Goal: Information Seeking & Learning: Learn about a topic

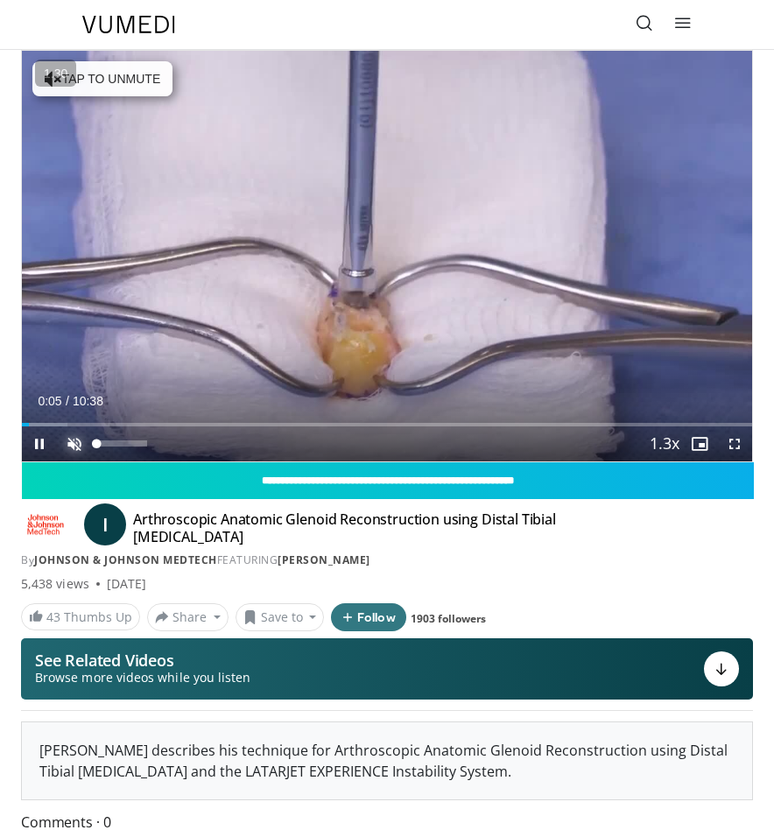
click at [79, 434] on span "Video Player" at bounding box center [74, 444] width 35 height 35
drag, startPoint x: 38, startPoint y: 421, endPoint x: 11, endPoint y: 421, distance: 26.3
click at [11, 421] on div "**********" at bounding box center [387, 466] width 759 height 833
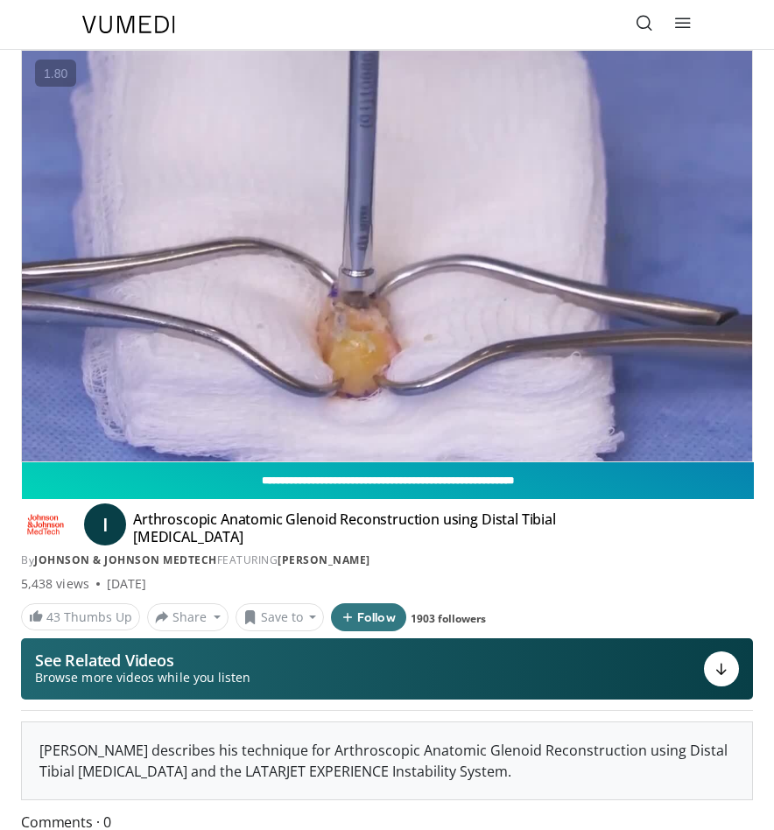
click at [57, 427] on button "Mute" at bounding box center [74, 444] width 35 height 35
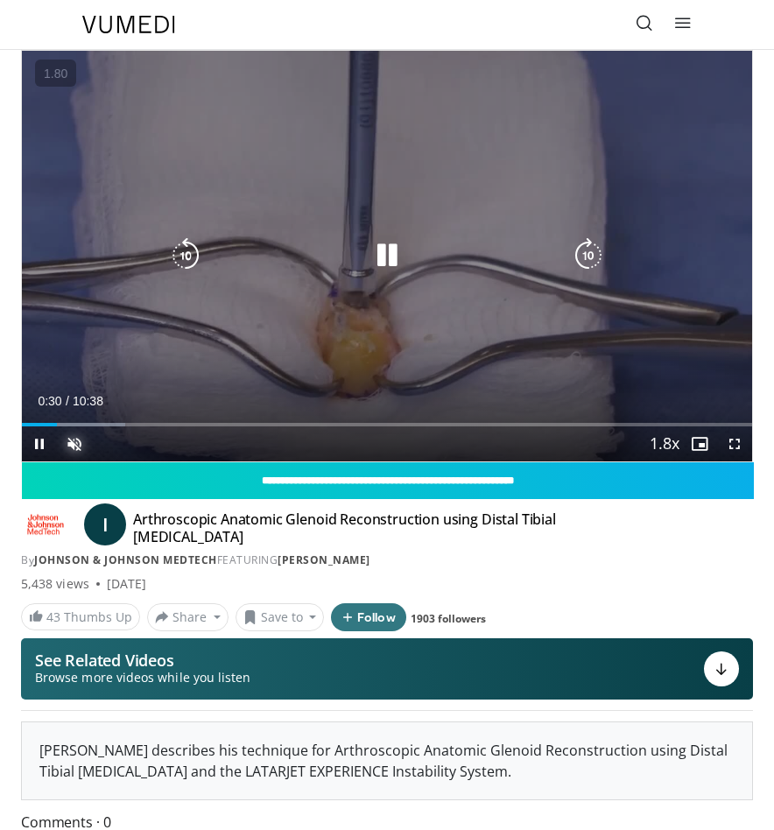
click at [57, 427] on button "Unmute" at bounding box center [74, 444] width 35 height 35
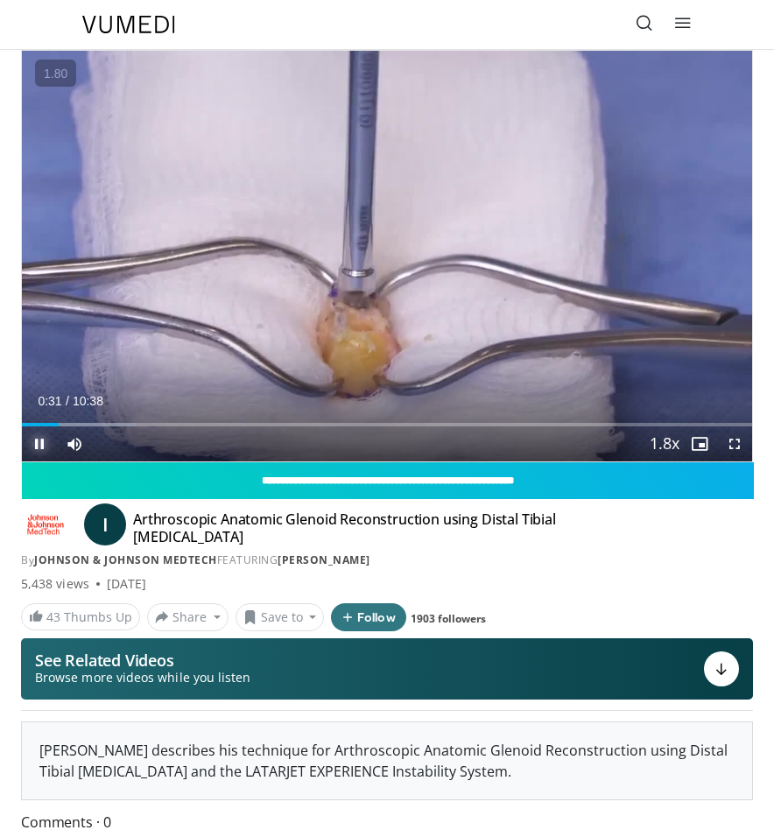
click at [32, 444] on span "Video Player" at bounding box center [39, 444] width 35 height 35
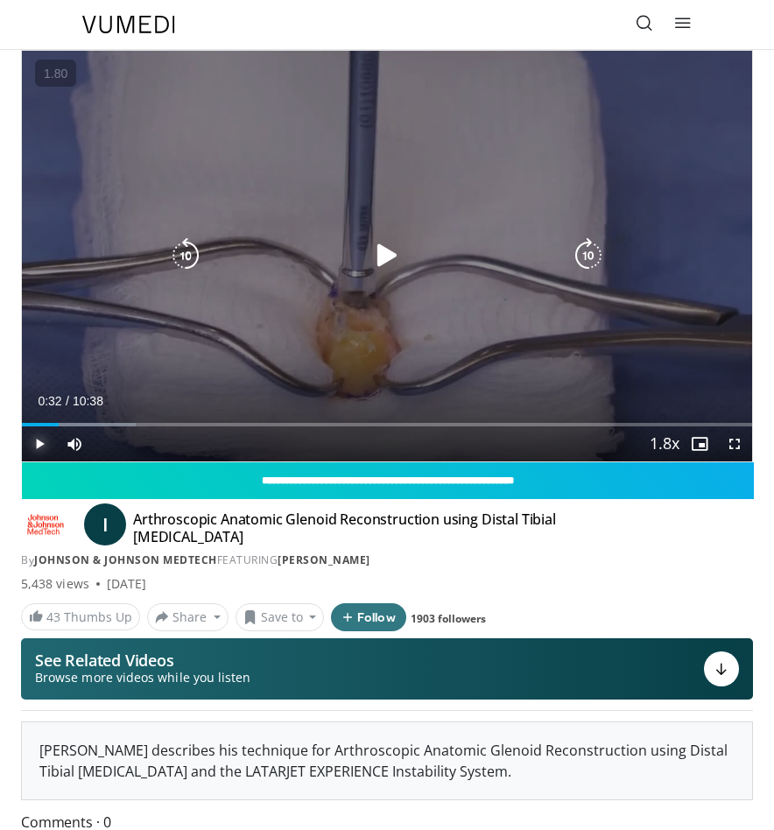
click at [22, 427] on button "Play" at bounding box center [39, 444] width 35 height 35
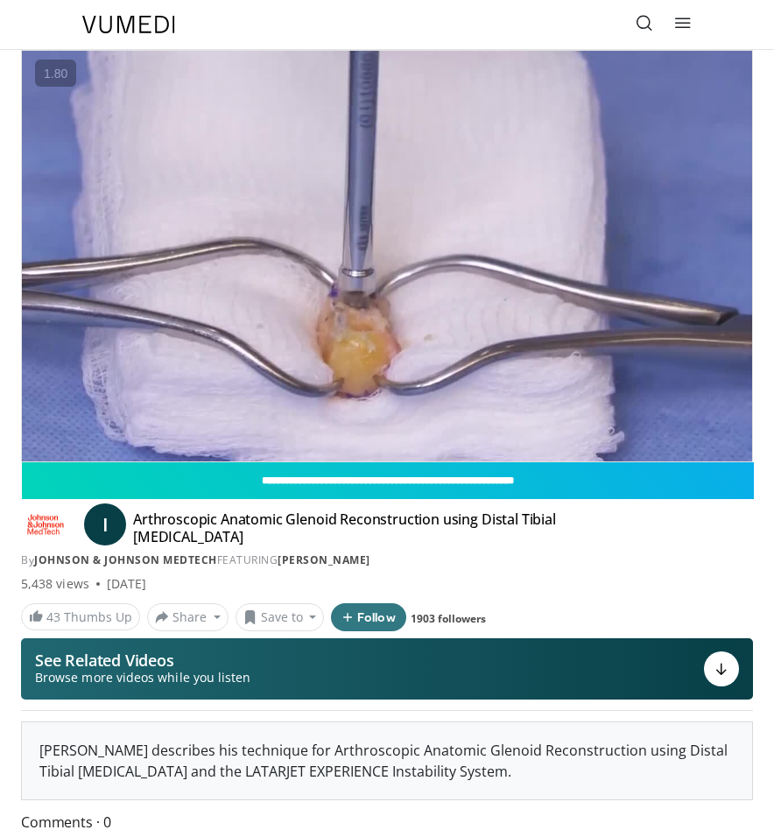
click at [22, 427] on button "Pause" at bounding box center [39, 444] width 35 height 35
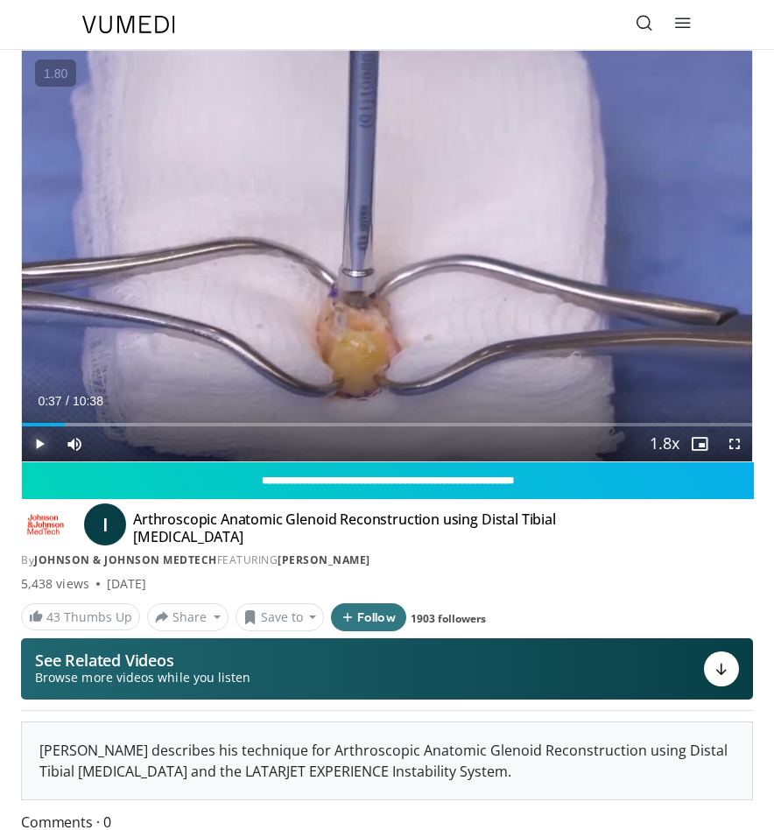
click at [22, 427] on button "Play" at bounding box center [39, 444] width 35 height 35
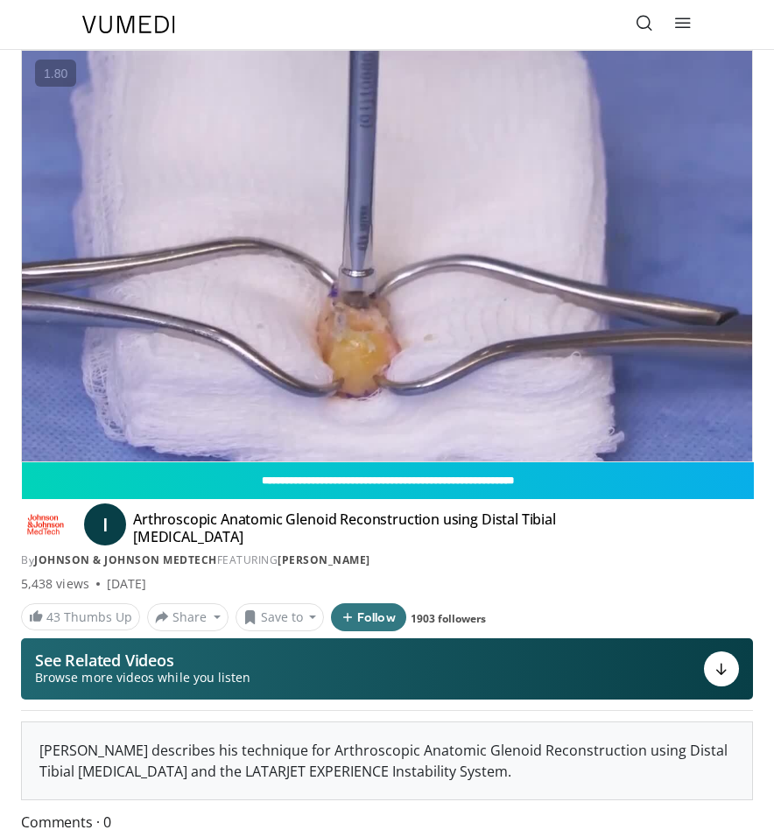
click at [22, 427] on button "Pause" at bounding box center [39, 444] width 35 height 35
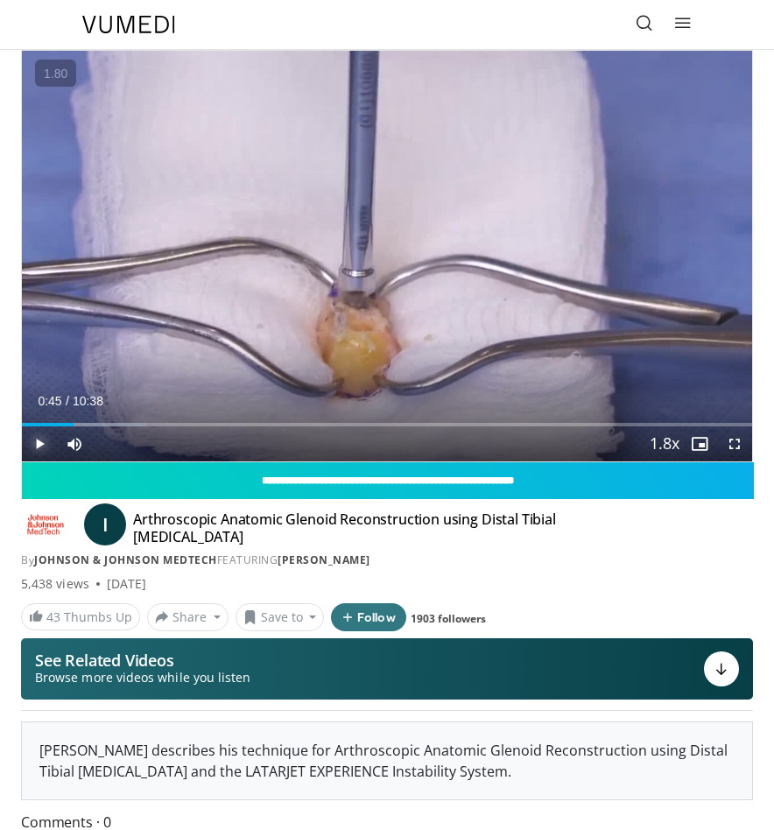
click at [22, 427] on button "Play" at bounding box center [39, 444] width 35 height 35
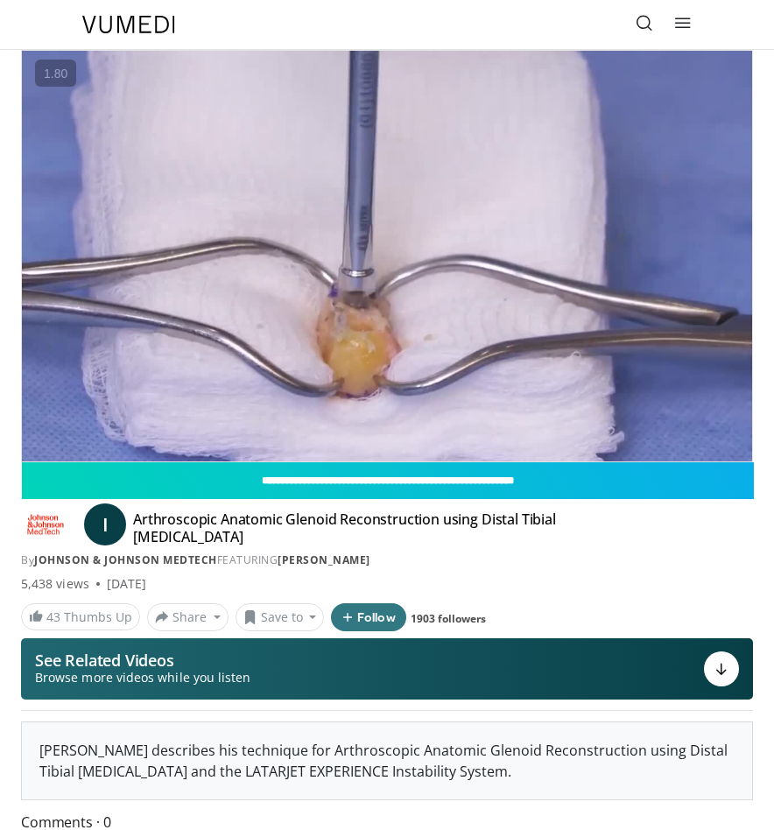
click at [22, 427] on button "Pause" at bounding box center [39, 444] width 35 height 35
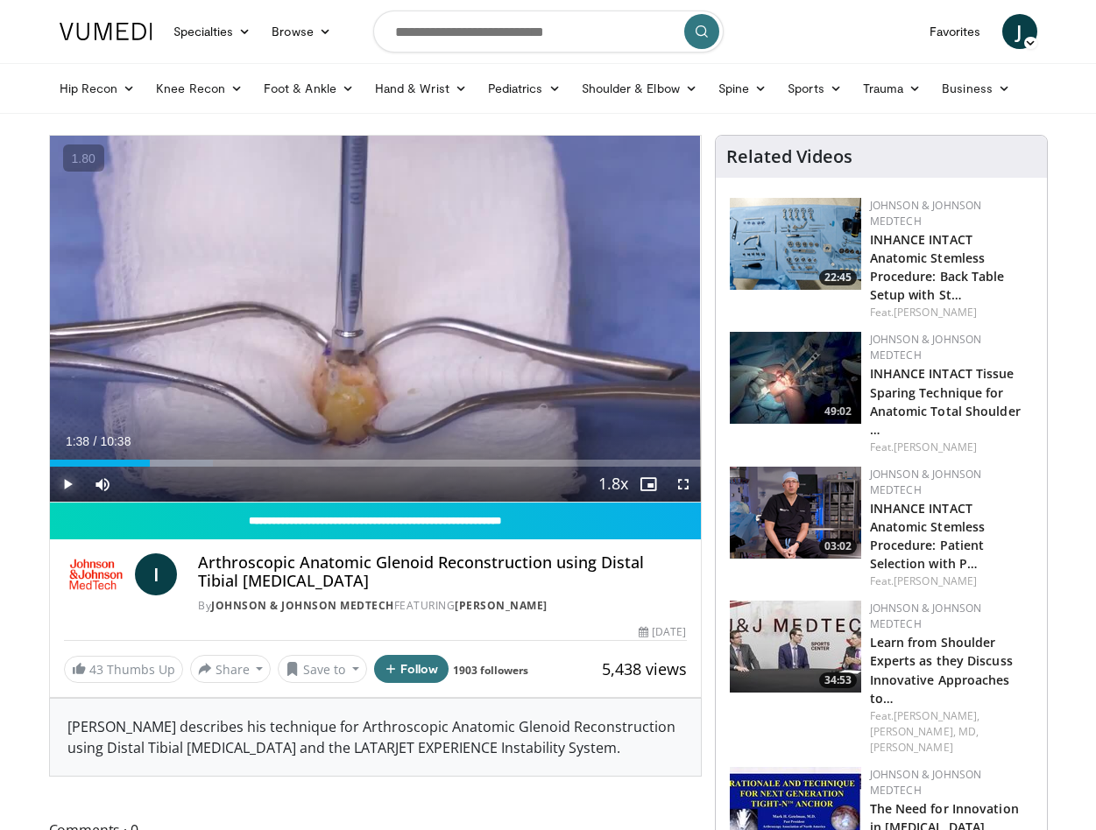
click at [50, 467] on button "Play" at bounding box center [67, 484] width 35 height 35
click at [687, 491] on span "Video Player" at bounding box center [683, 484] width 35 height 35
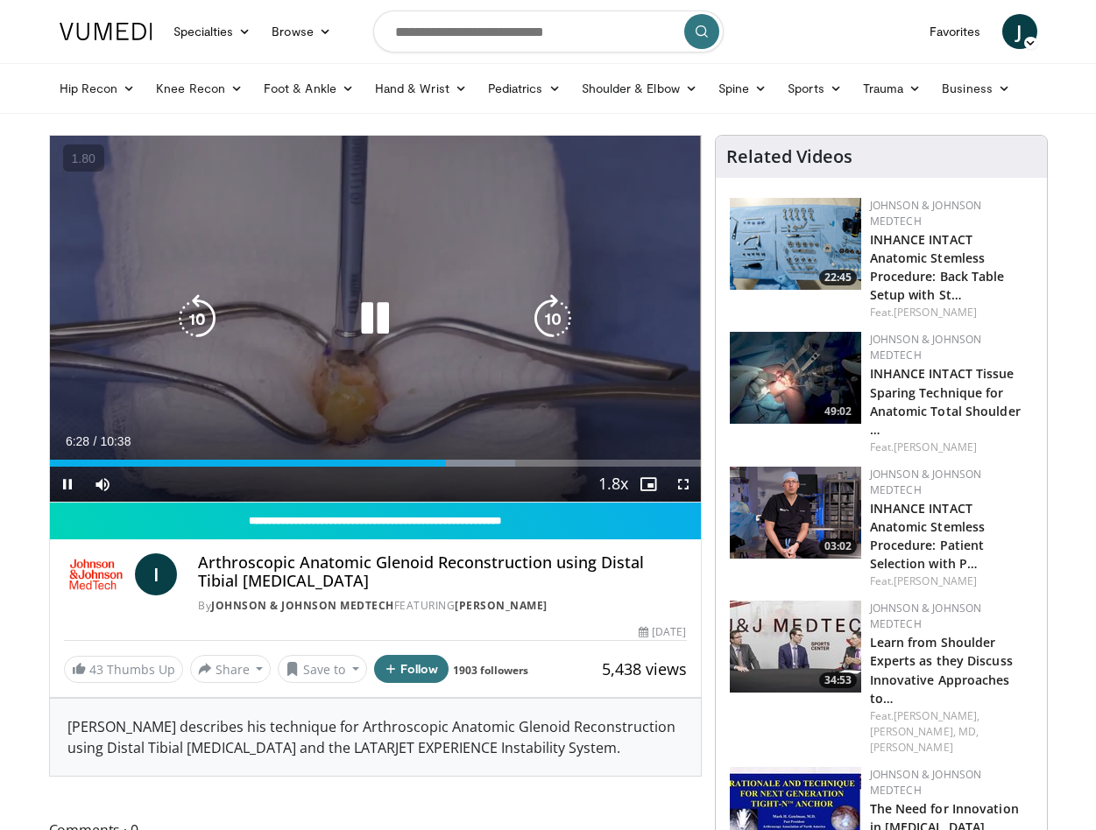
click at [377, 332] on icon "Video Player" at bounding box center [374, 318] width 49 height 49
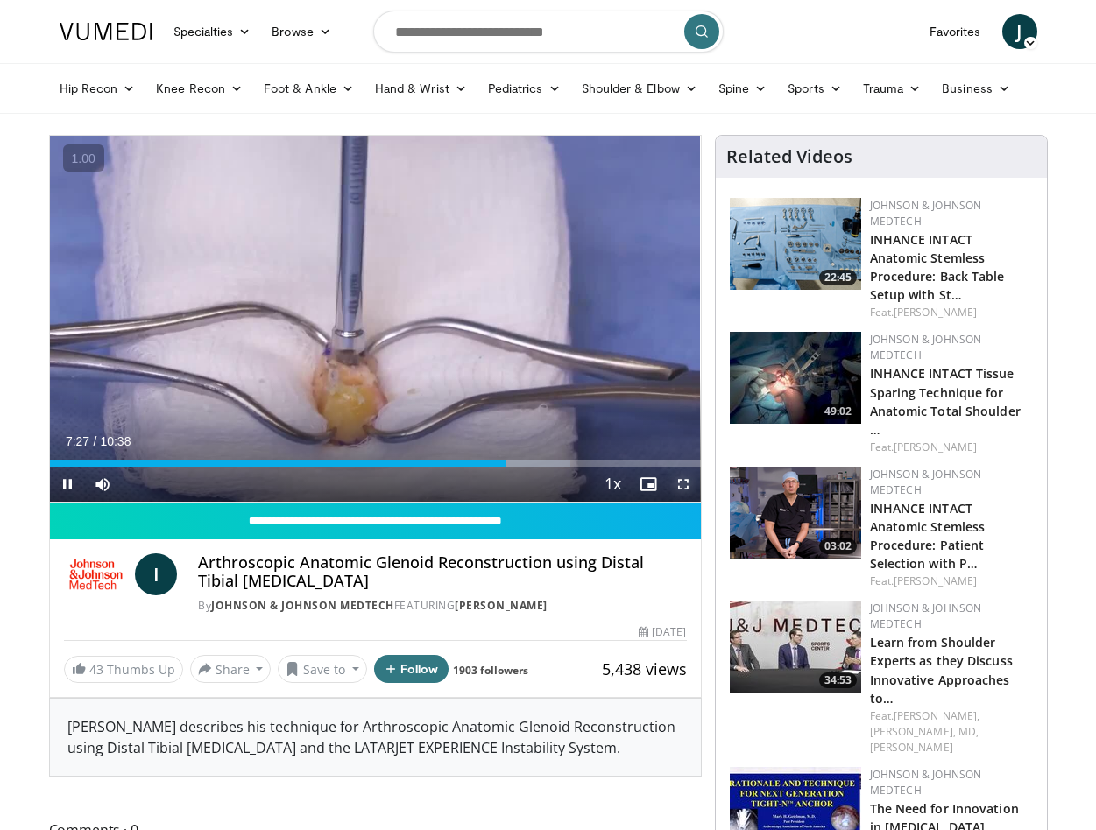
click at [677, 484] on span "Video Player" at bounding box center [683, 484] width 35 height 35
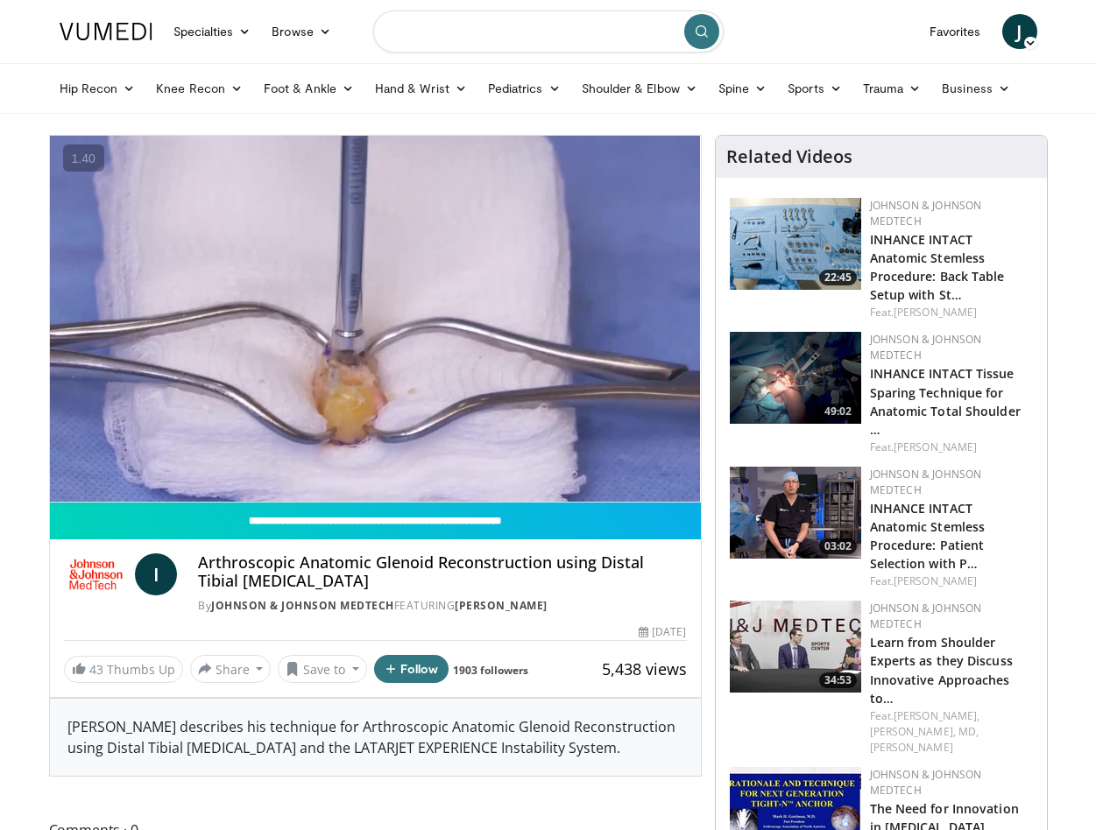
click at [516, 29] on input "Search topics, interventions" at bounding box center [548, 32] width 350 height 42
type input "**********"
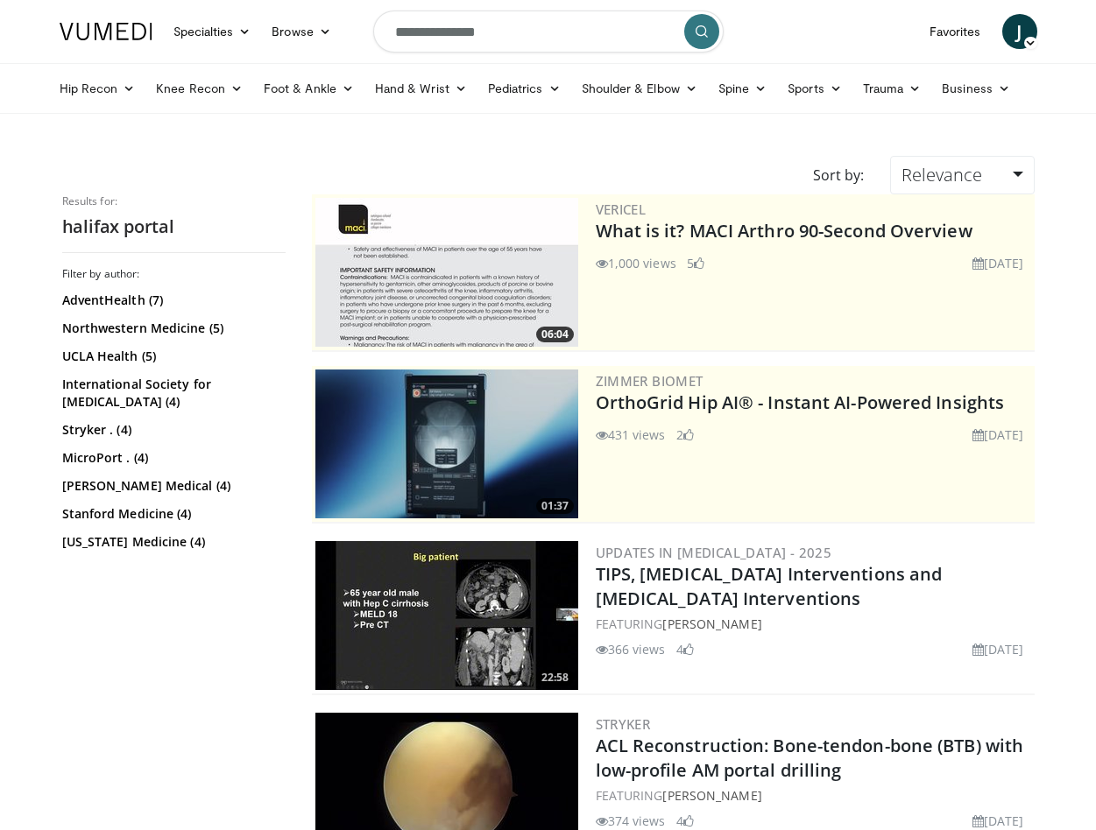
click at [493, 34] on input "**********" at bounding box center [548, 32] width 350 height 42
type input "**********"
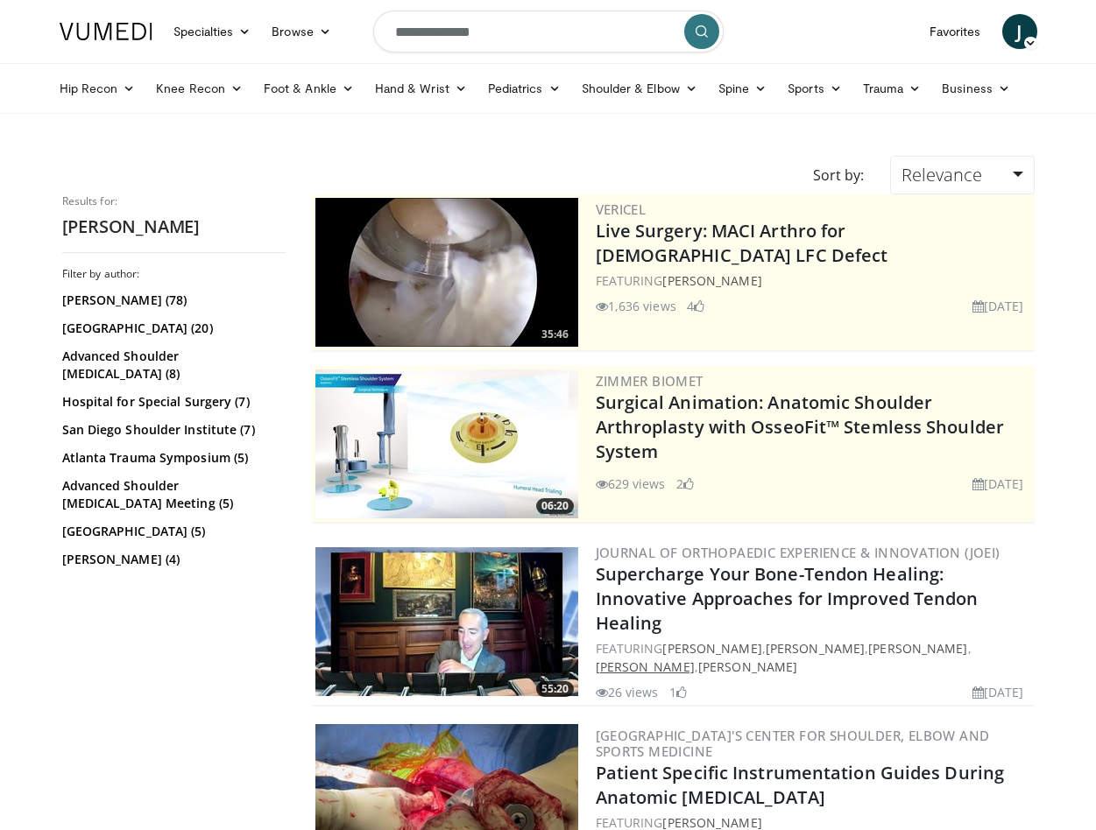
click at [664, 669] on link "[PERSON_NAME]" at bounding box center [645, 667] width 99 height 17
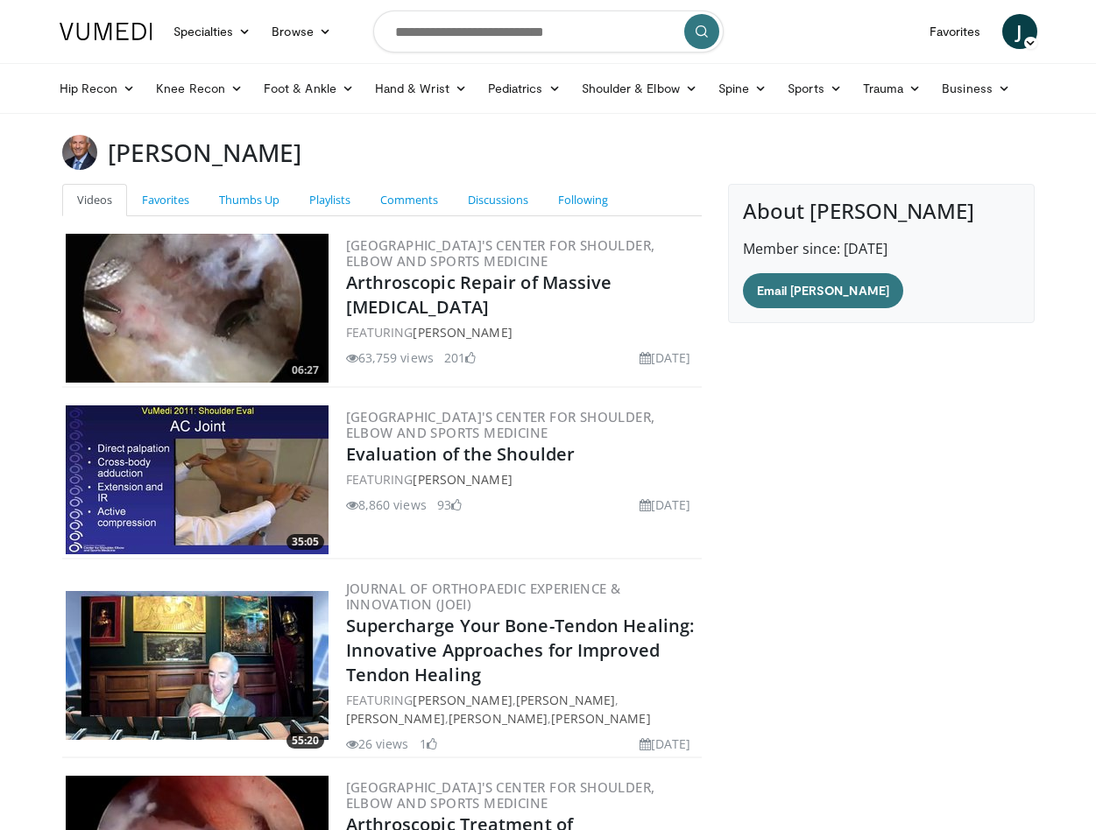
click at [1014, 32] on span "J" at bounding box center [1019, 31] width 35 height 35
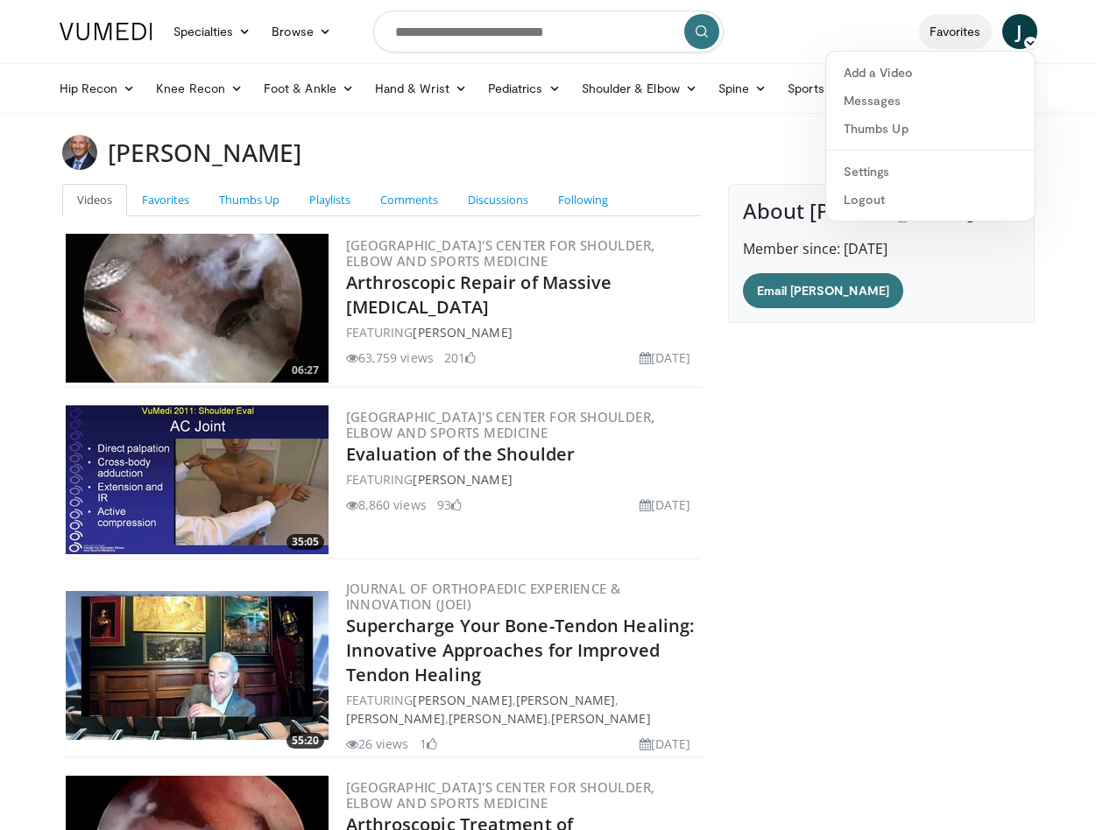
click at [953, 18] on link "Favorites" at bounding box center [955, 31] width 73 height 35
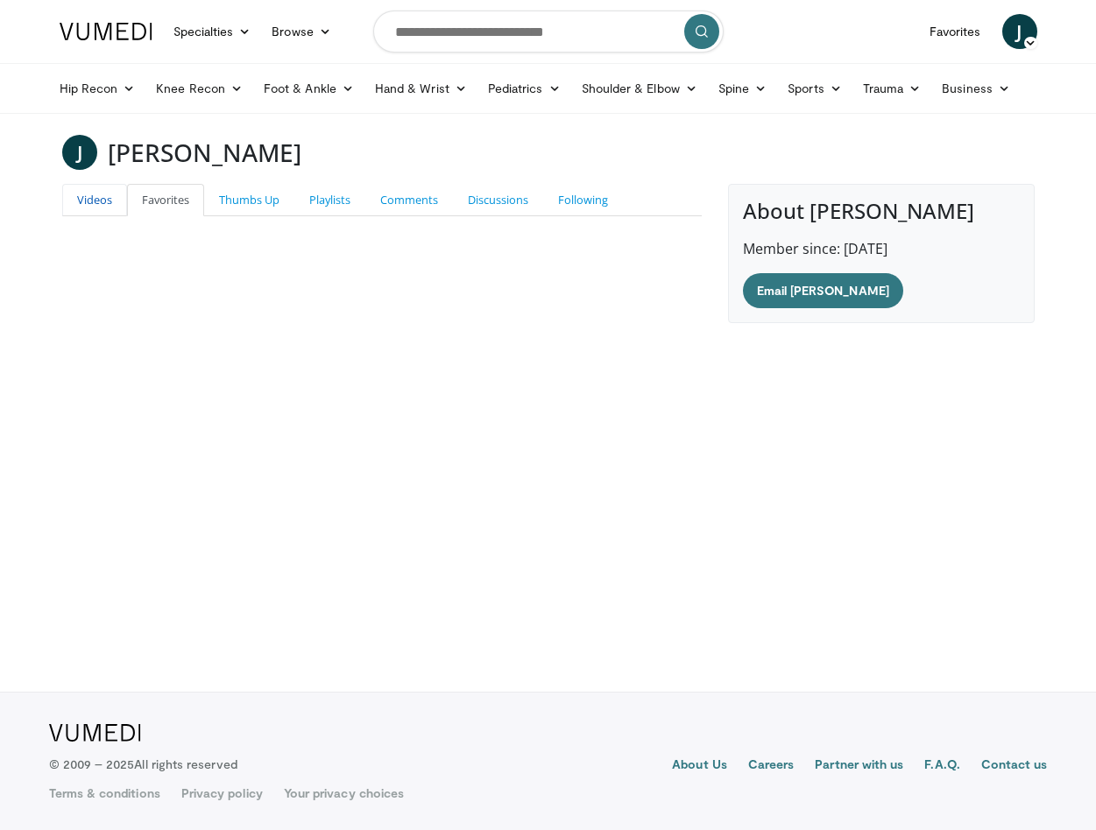
click at [74, 195] on link "Videos" at bounding box center [94, 200] width 65 height 32
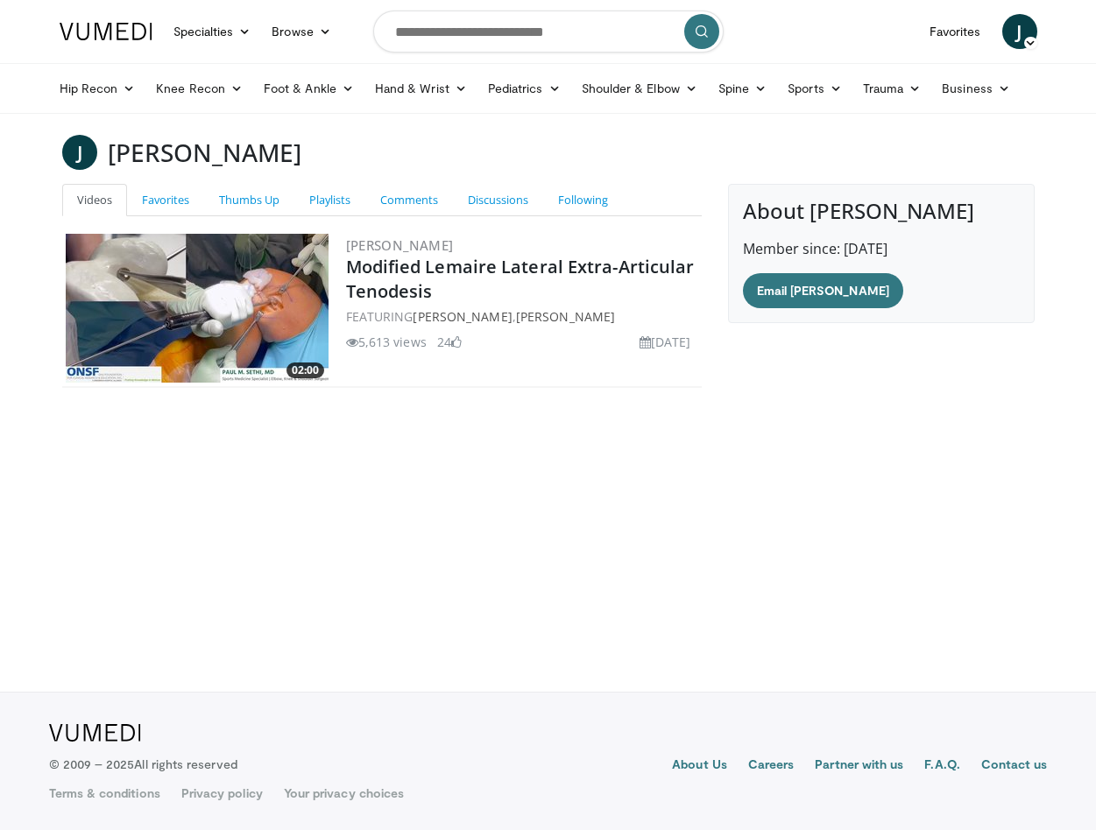
click at [166, 310] on img at bounding box center [197, 308] width 263 height 149
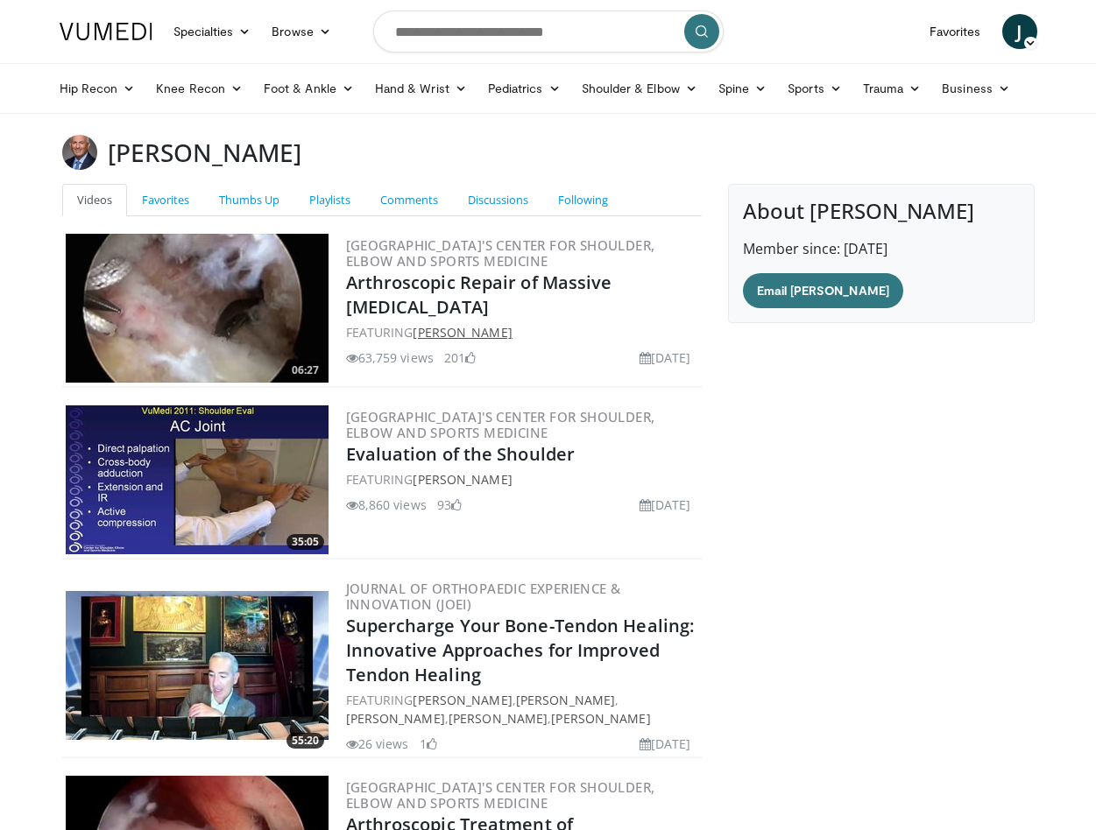
click at [481, 335] on link "[PERSON_NAME]" at bounding box center [462, 332] width 99 height 17
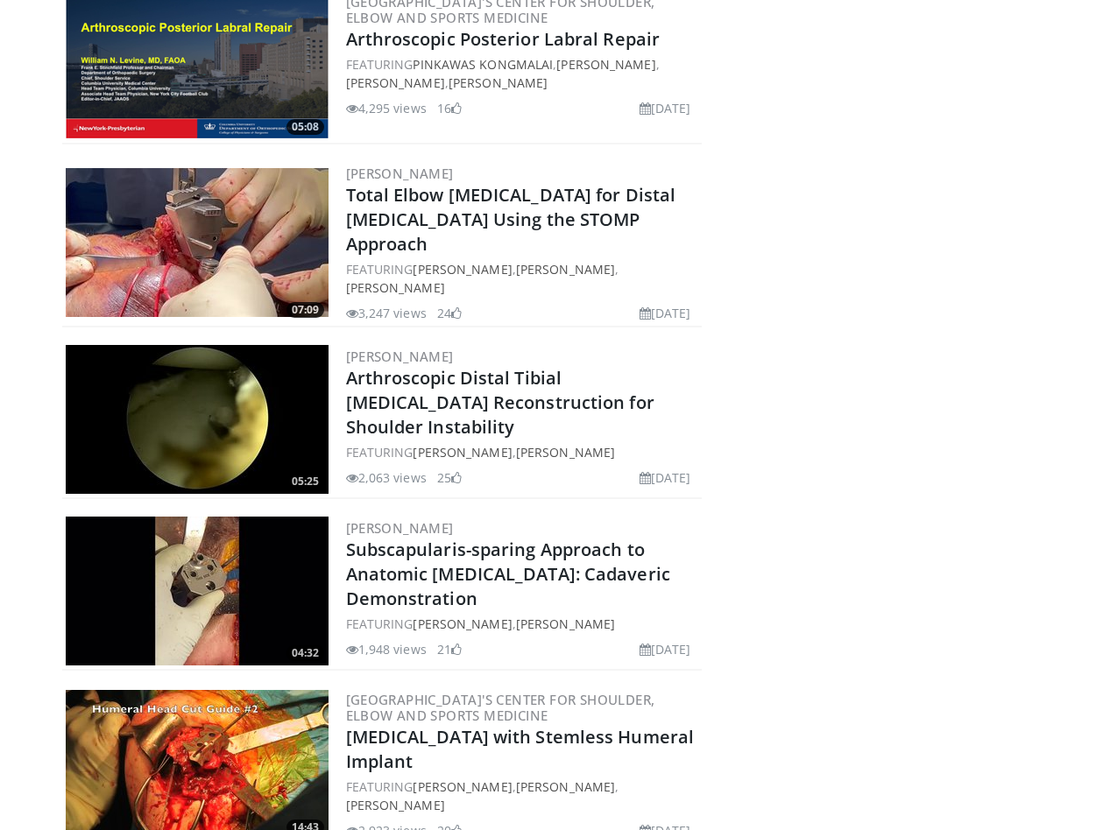
scroll to position [3024, 0]
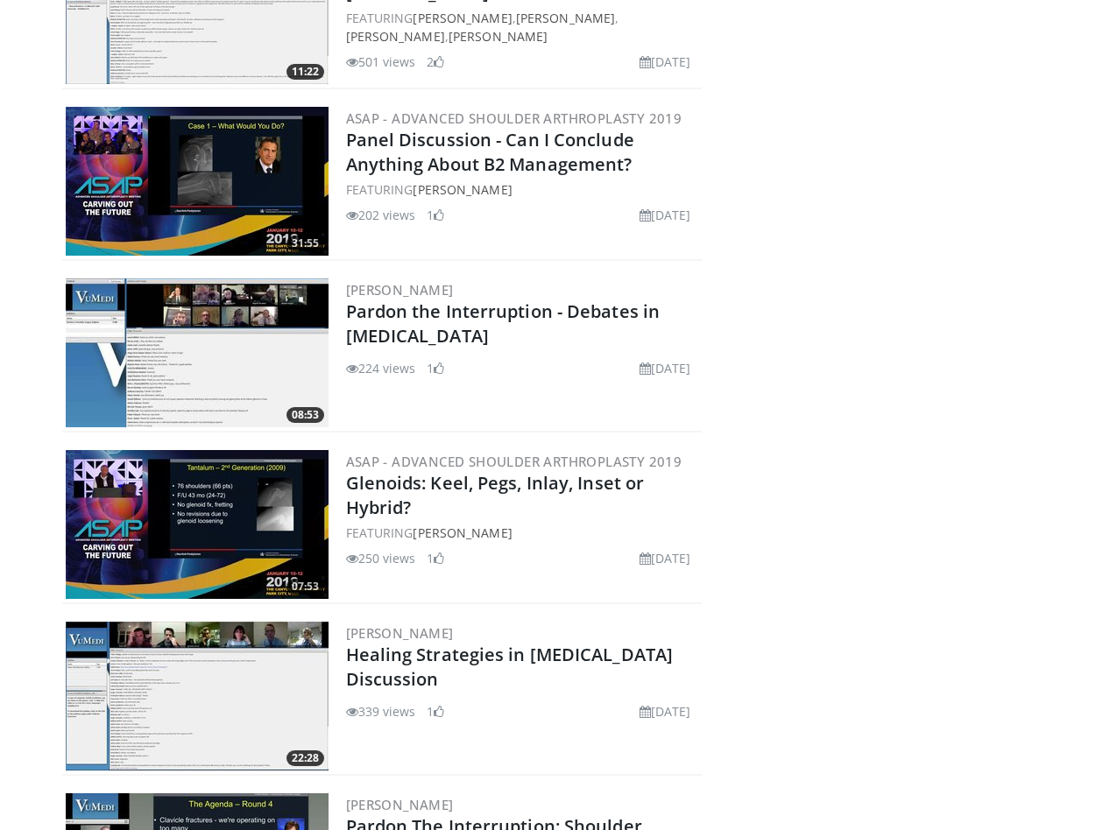
scroll to position [8966, 0]
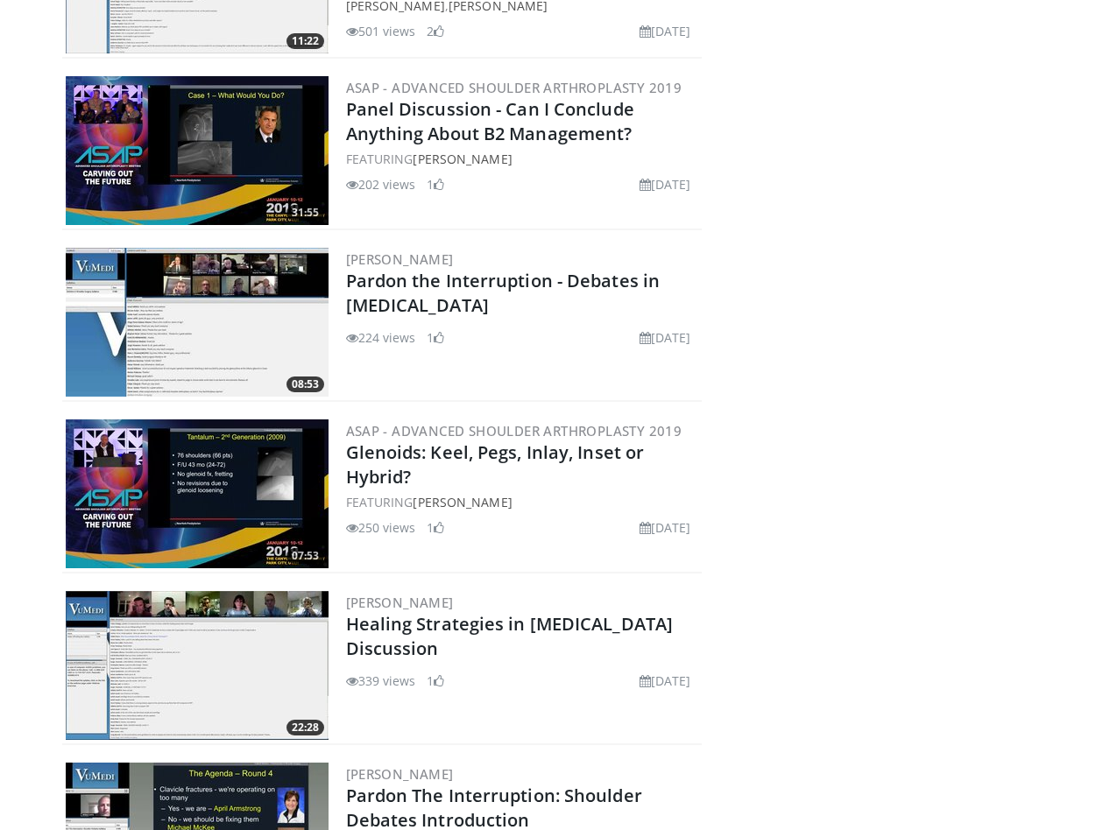
drag, startPoint x: 732, startPoint y: 496, endPoint x: 732, endPoint y: 187, distance: 309.2
drag, startPoint x: 732, startPoint y: 187, endPoint x: 732, endPoint y: 599, distance: 412.6
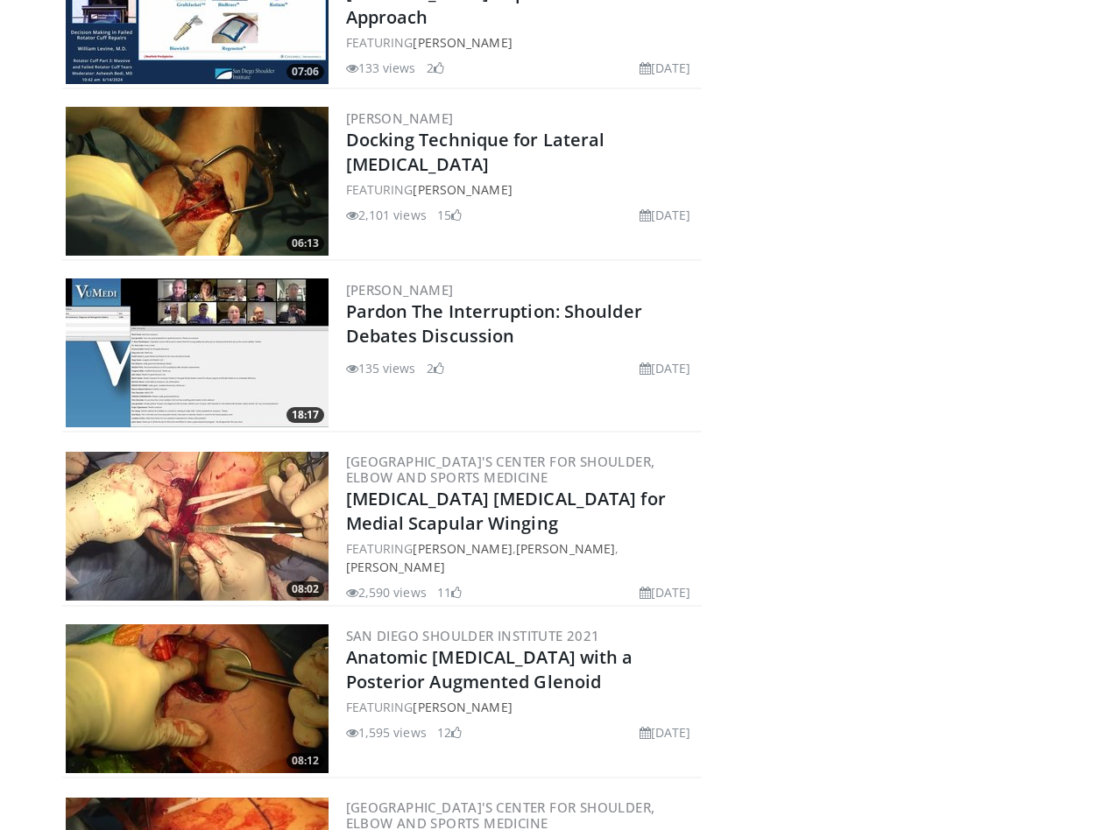
scroll to position [3340, 0]
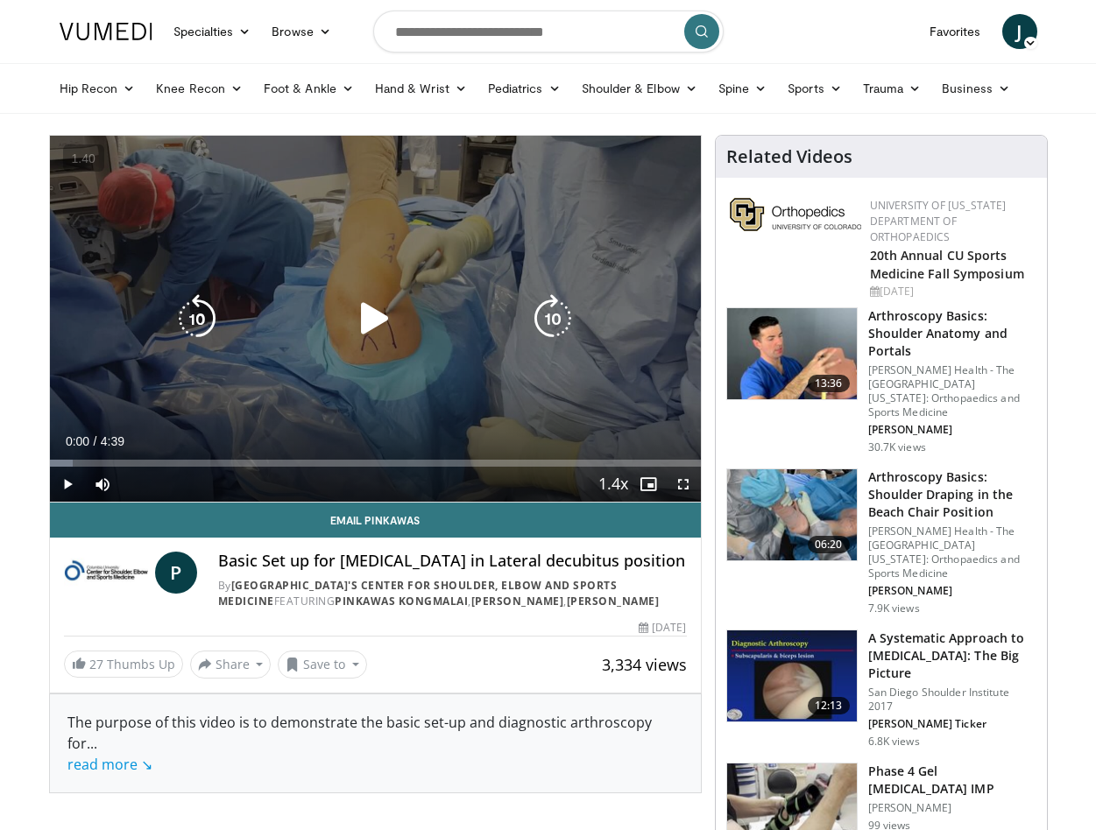
click at [374, 307] on icon "Video Player" at bounding box center [374, 318] width 49 height 49
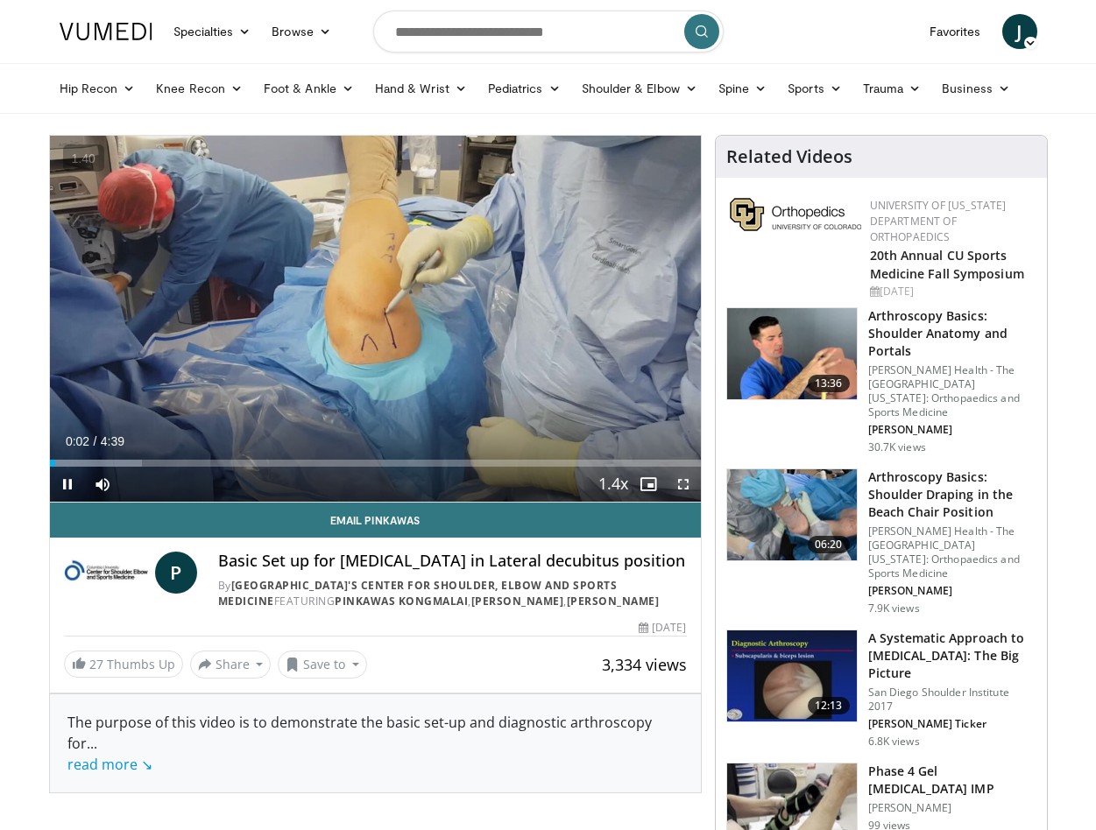
click at [678, 493] on span "Video Player" at bounding box center [683, 484] width 35 height 35
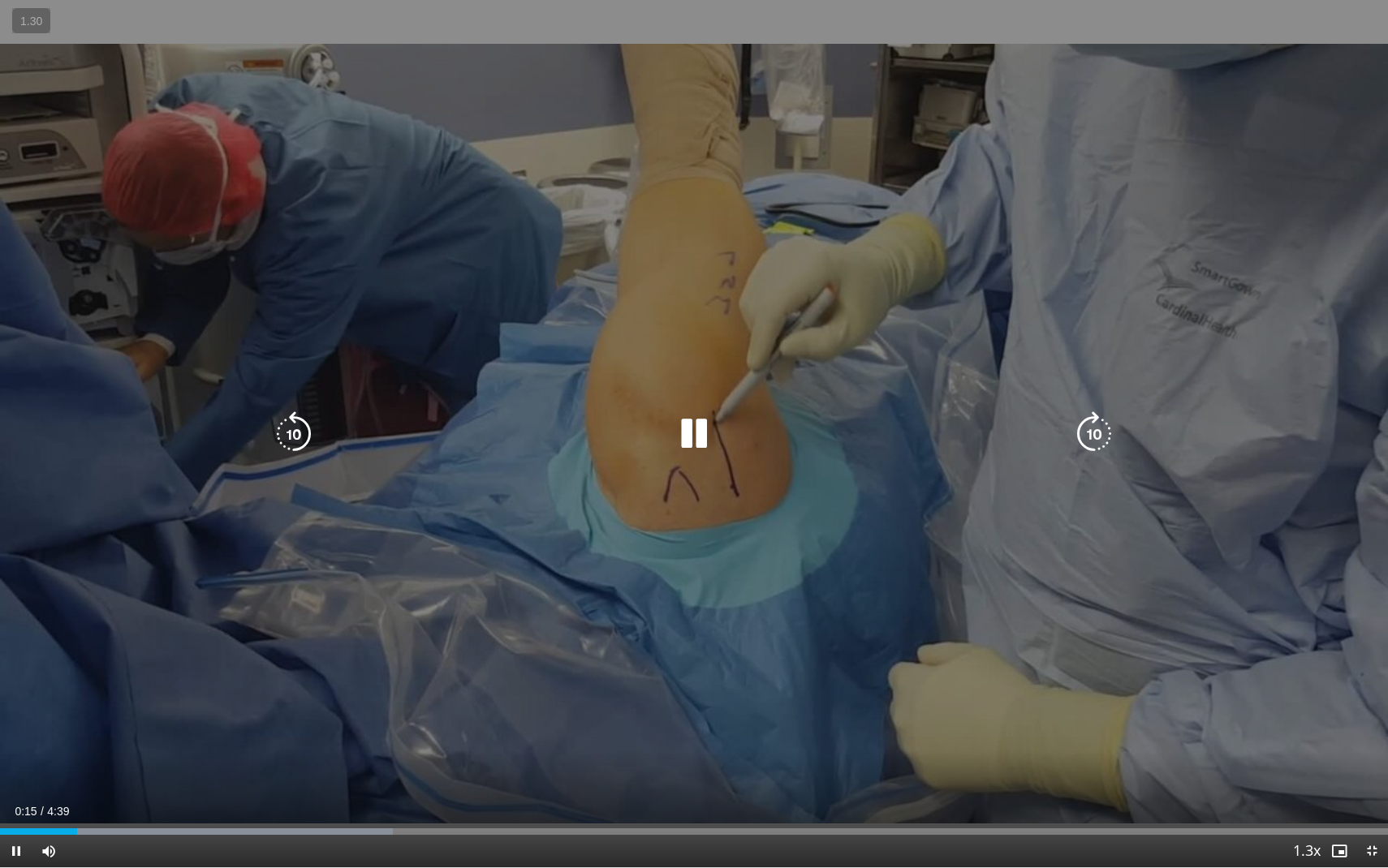
click at [694, 435] on icon "Video Player" at bounding box center [693, 434] width 45 height 45
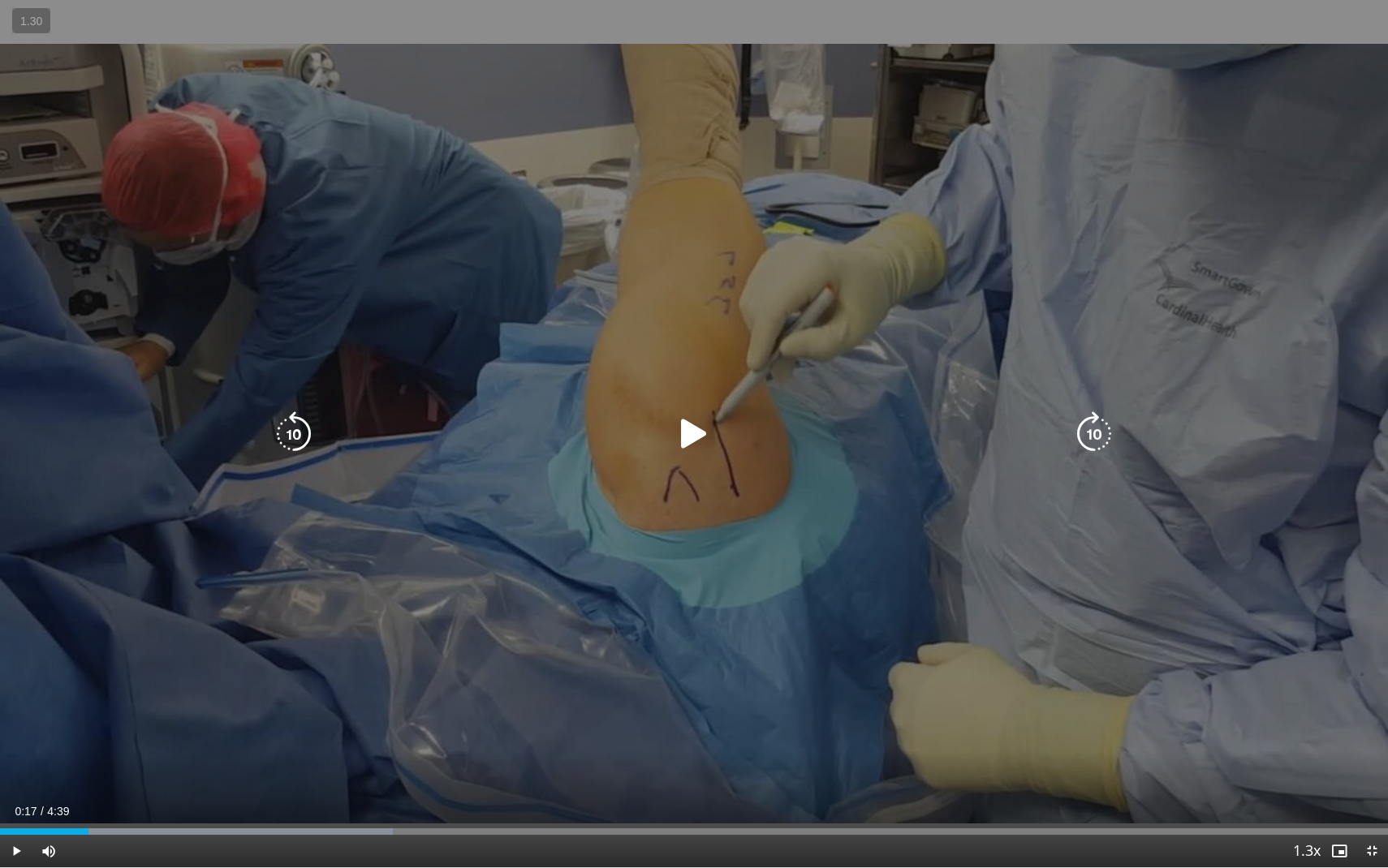
click at [694, 435] on icon "Video Player" at bounding box center [693, 434] width 45 height 45
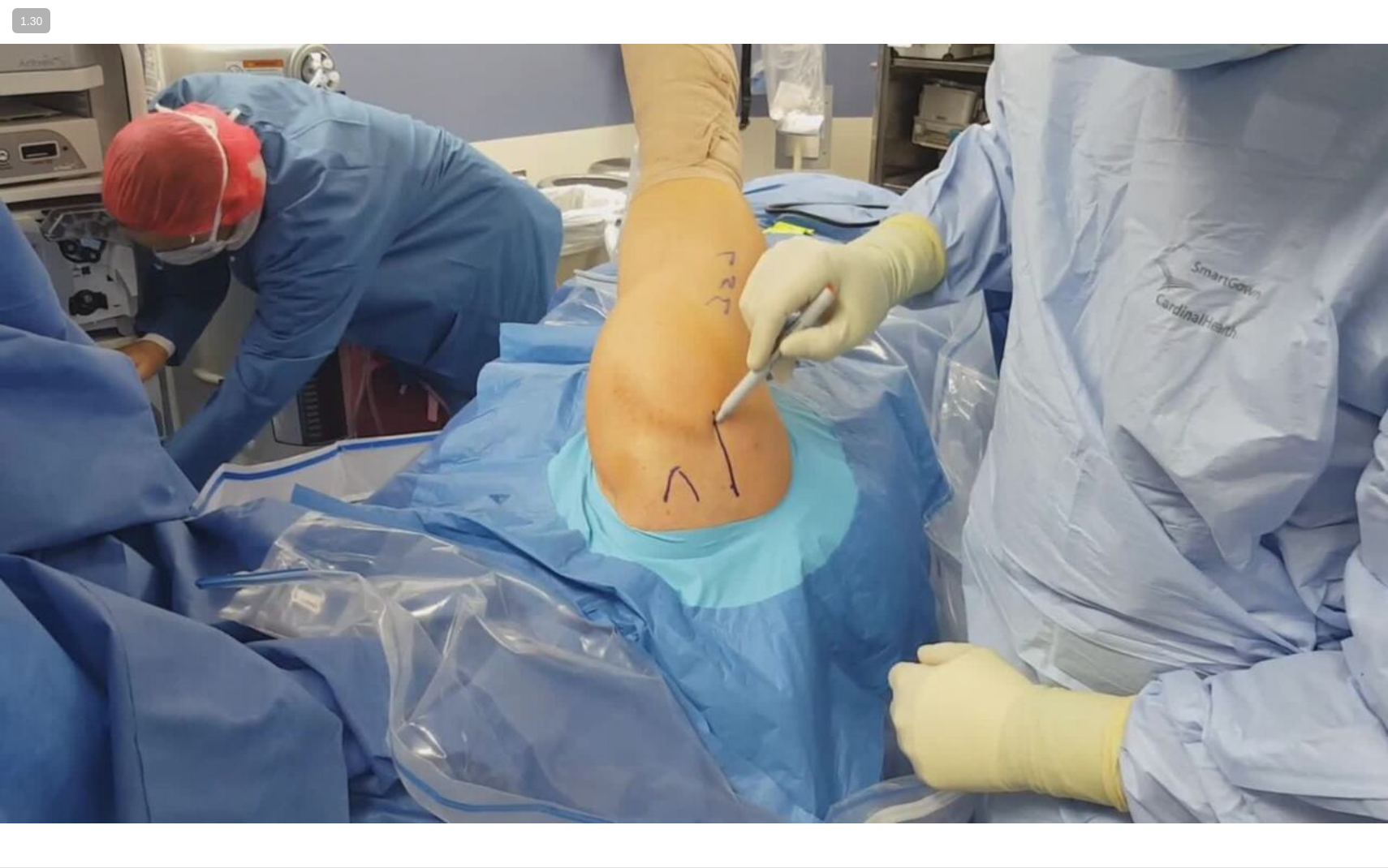
click at [694, 435] on div "10 seconds Tap to unmute" at bounding box center [694, 434] width 1388 height 867
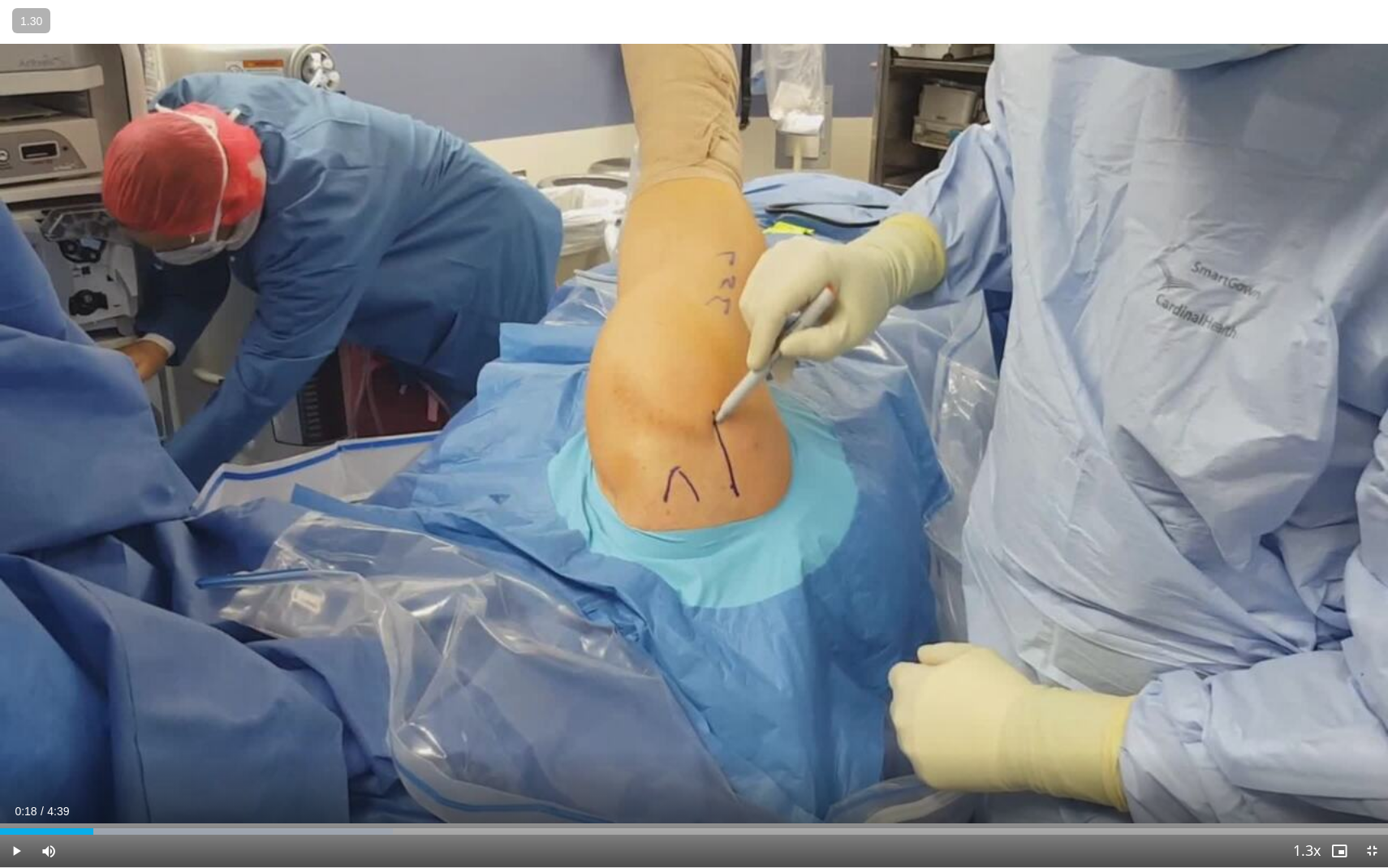
click at [694, 435] on div "10 seconds Tap to unmute" at bounding box center [694, 434] width 1388 height 867
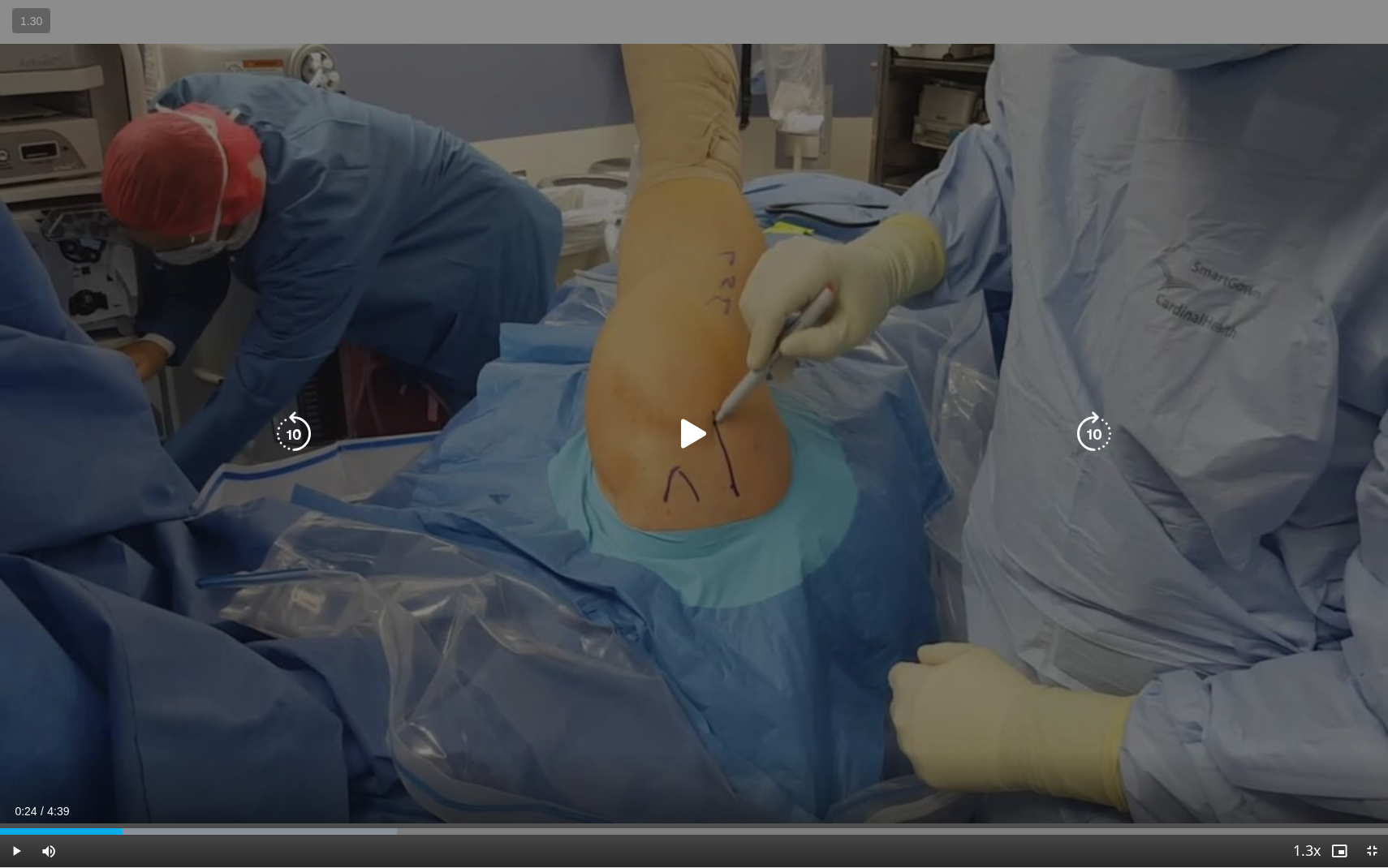
click at [293, 425] on icon "Video Player" at bounding box center [294, 434] width 45 height 45
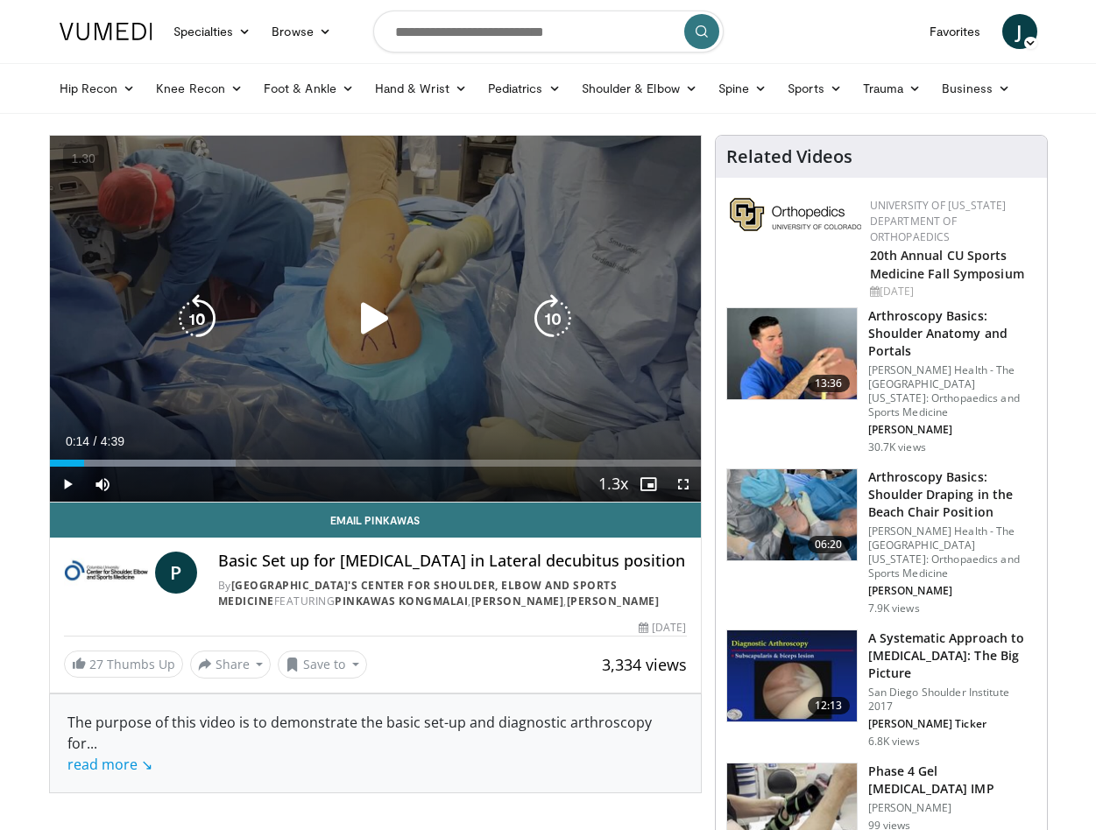
click at [394, 315] on icon "Video Player" at bounding box center [374, 318] width 49 height 49
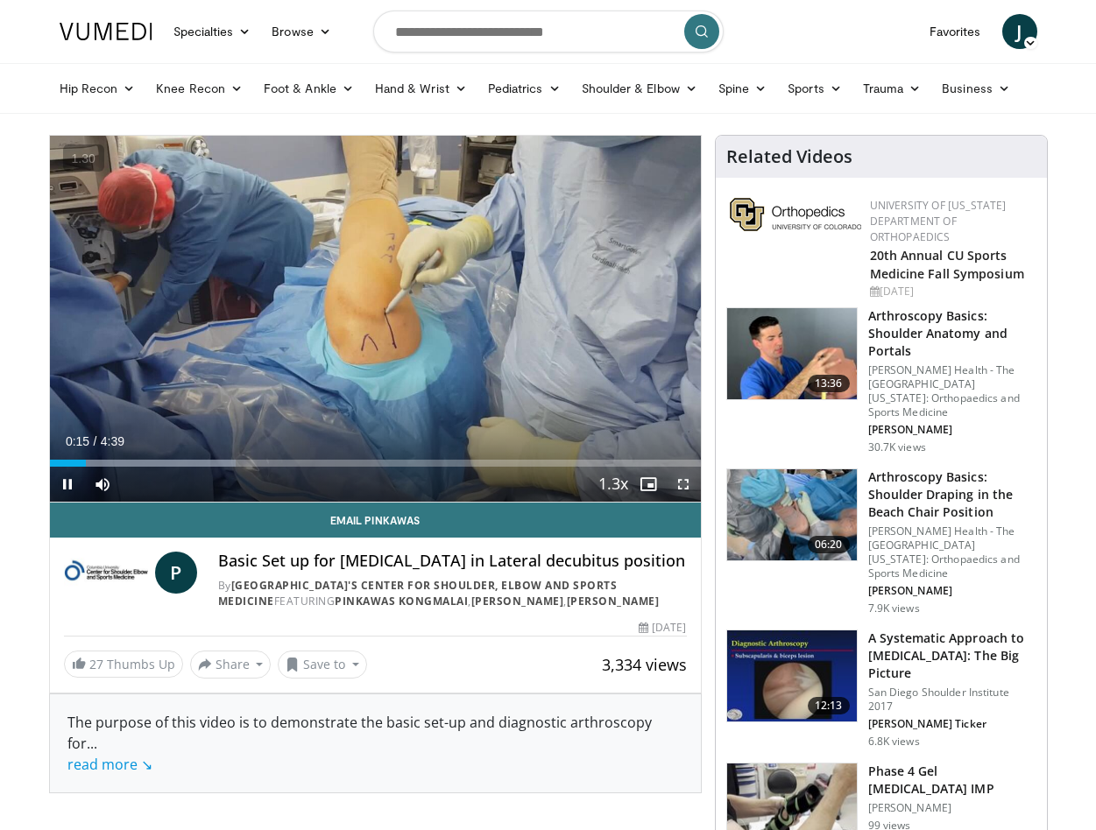
click at [685, 493] on span "Video Player" at bounding box center [683, 484] width 35 height 35
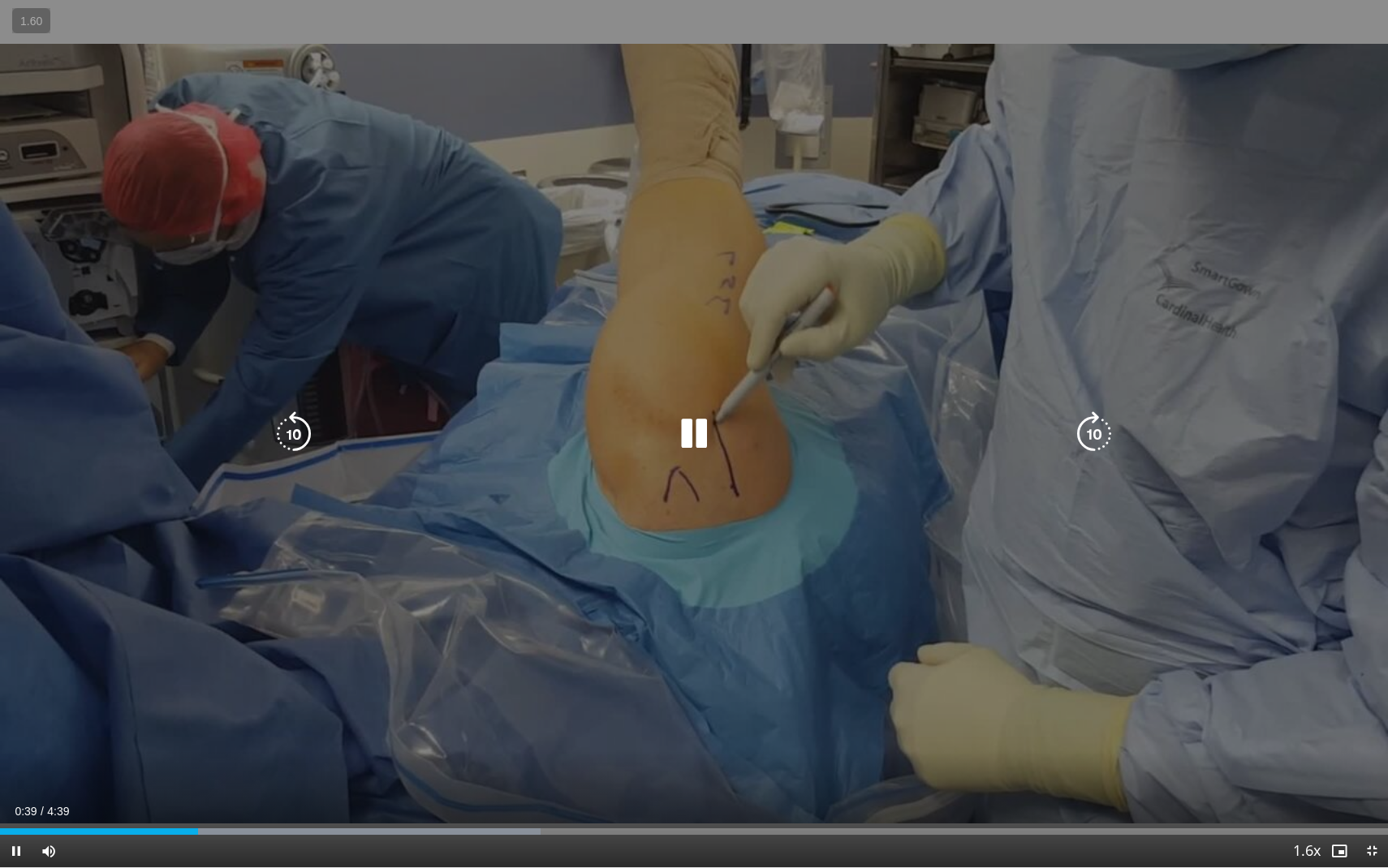
click at [708, 455] on icon "Video Player" at bounding box center [693, 434] width 45 height 45
click at [699, 440] on icon "Video Player" at bounding box center [693, 434] width 45 height 45
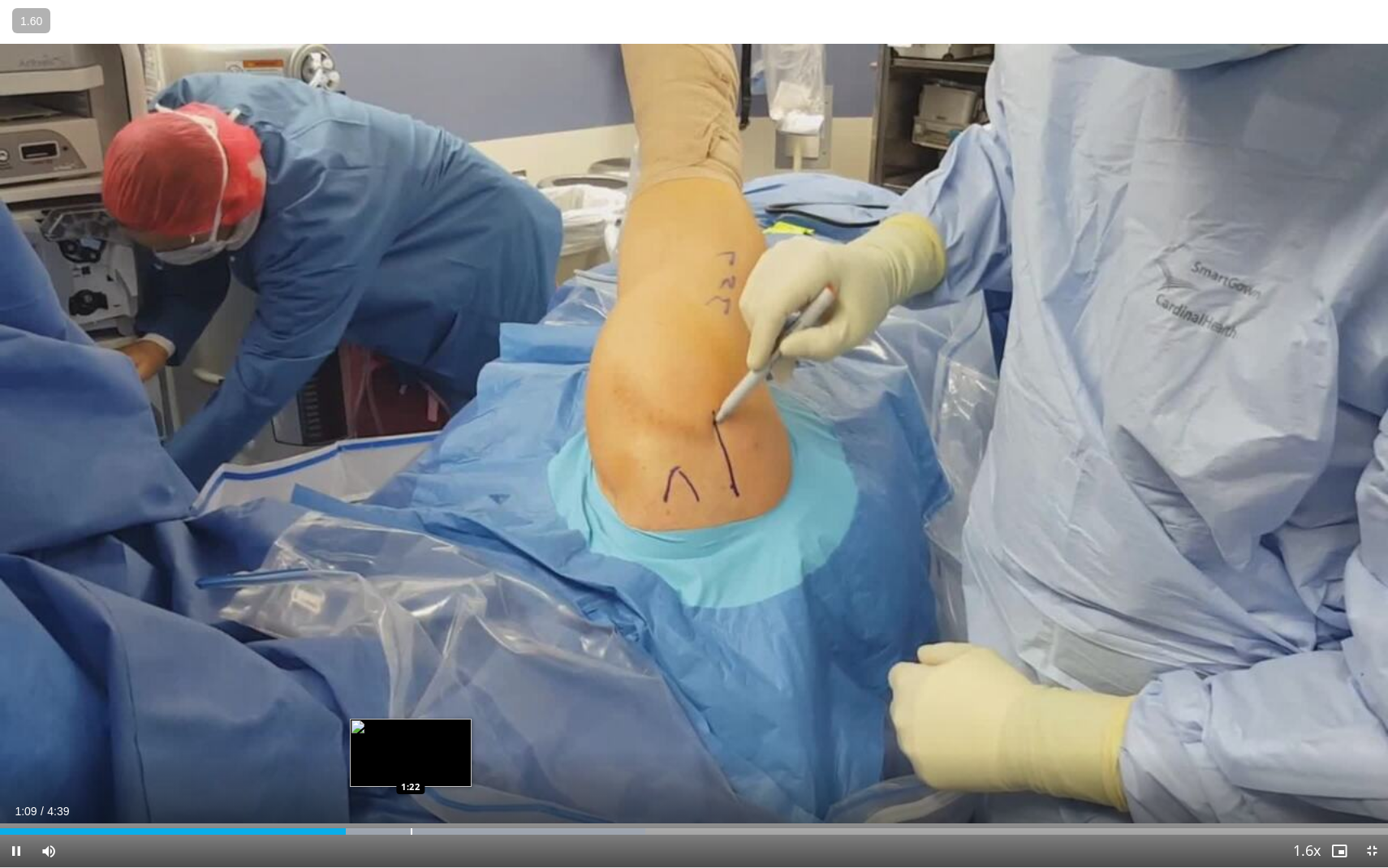
click at [282, 769] on div "Loaded : 46.50% 1:09 1:22" at bounding box center [694, 827] width 1388 height 16
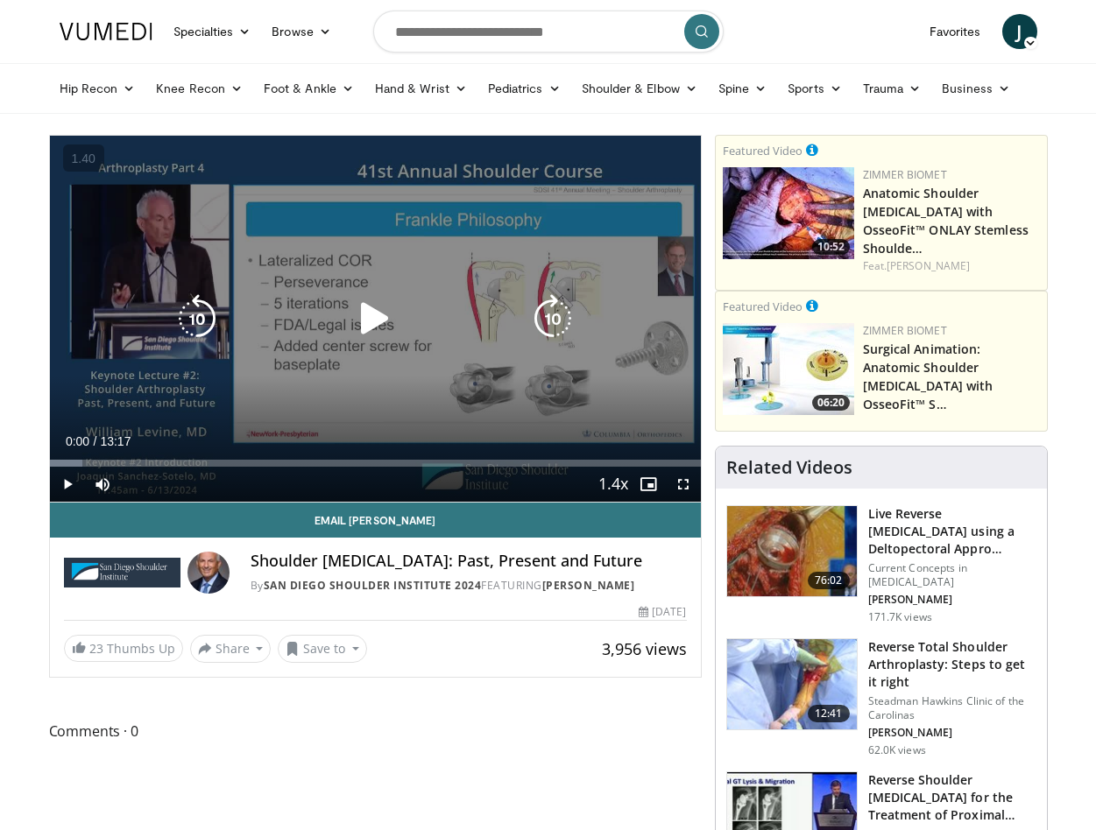
click at [400, 292] on div "10 seconds Tap to unmute" at bounding box center [375, 319] width 651 height 366
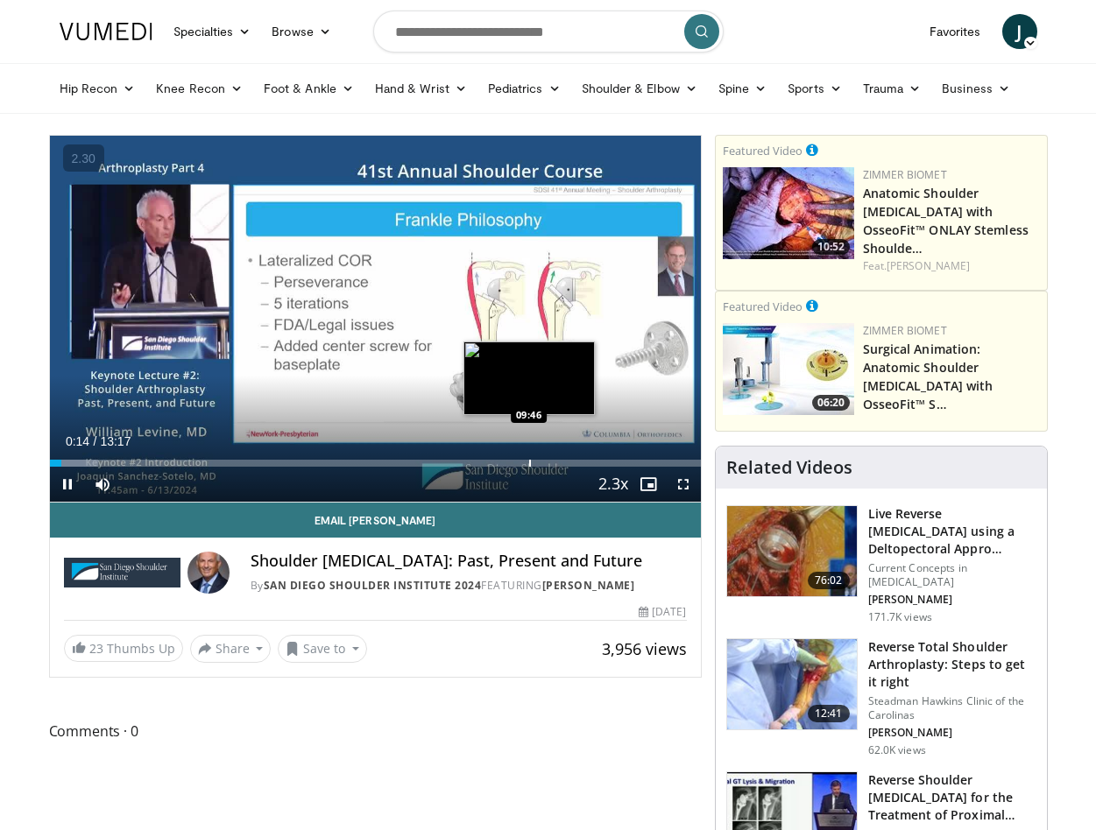
click at [529, 463] on div "Progress Bar" at bounding box center [530, 463] width 2 height 7
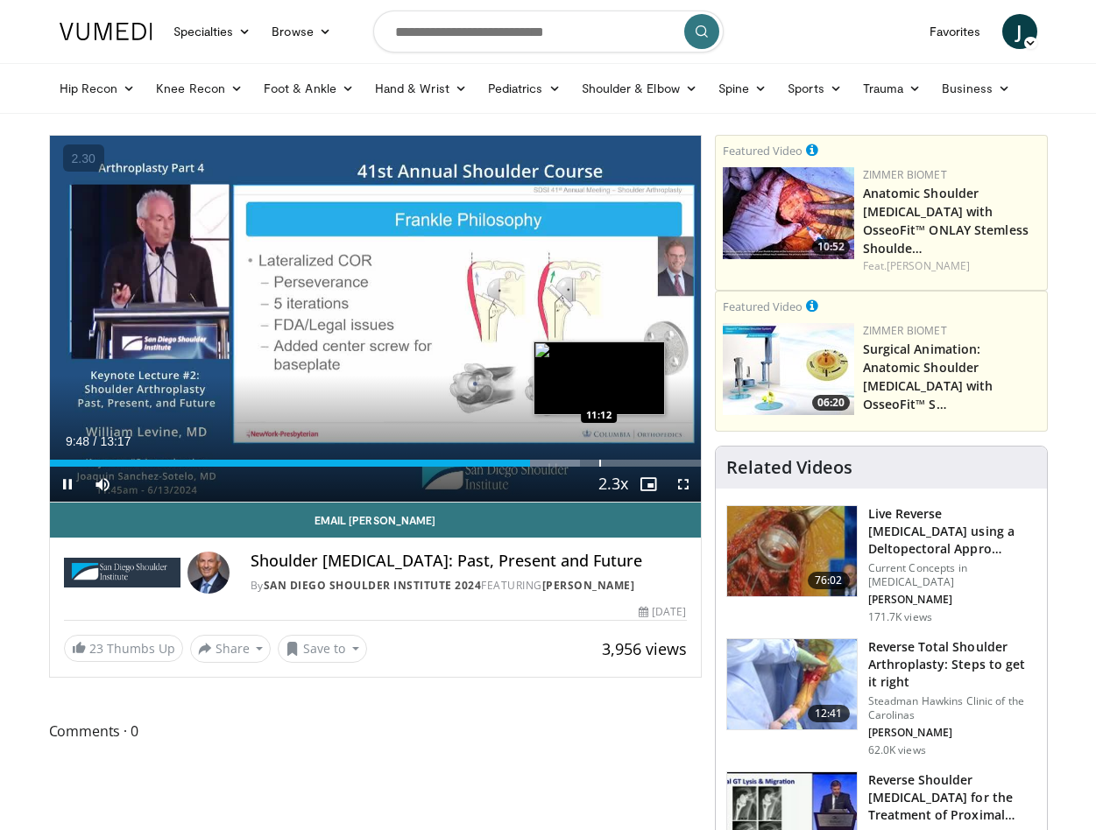
click at [599, 462] on div "Progress Bar" at bounding box center [600, 463] width 2 height 7
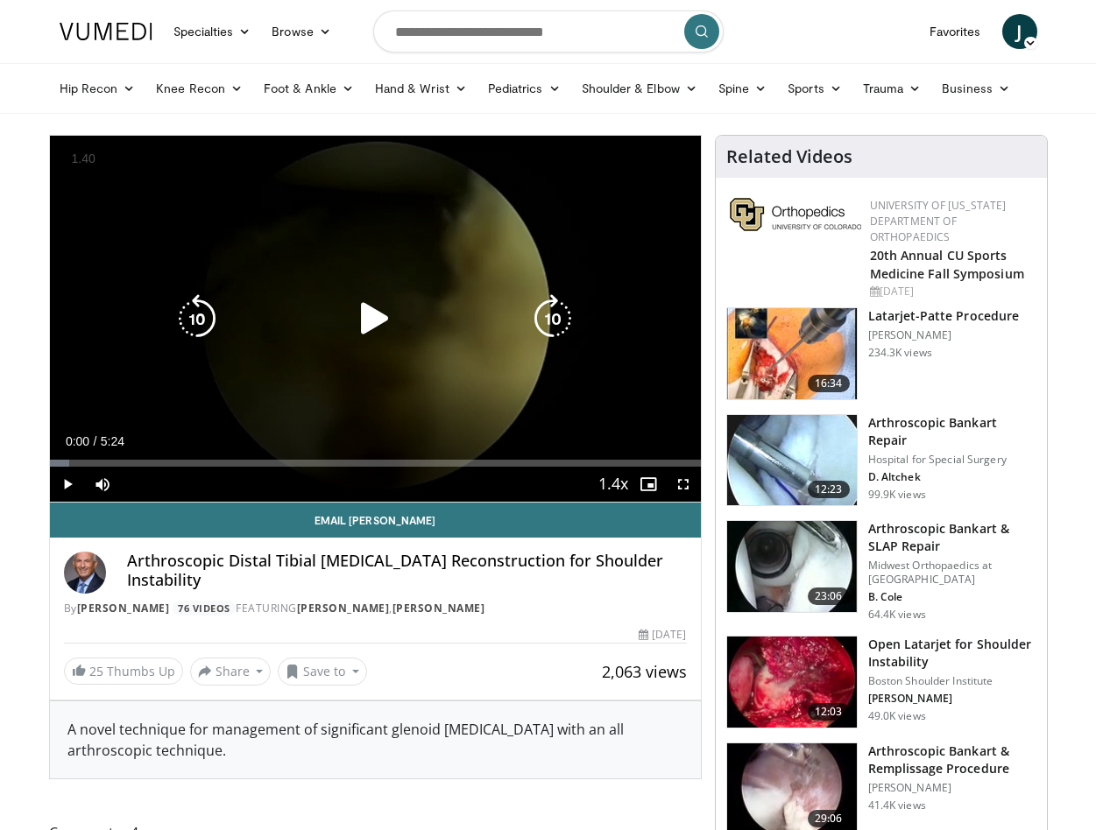
click at [426, 310] on div "Video Player" at bounding box center [375, 318] width 391 height 35
click at [352, 367] on div "10 seconds Tap to unmute" at bounding box center [375, 319] width 651 height 366
click at [673, 484] on span "Video Player" at bounding box center [683, 484] width 35 height 35
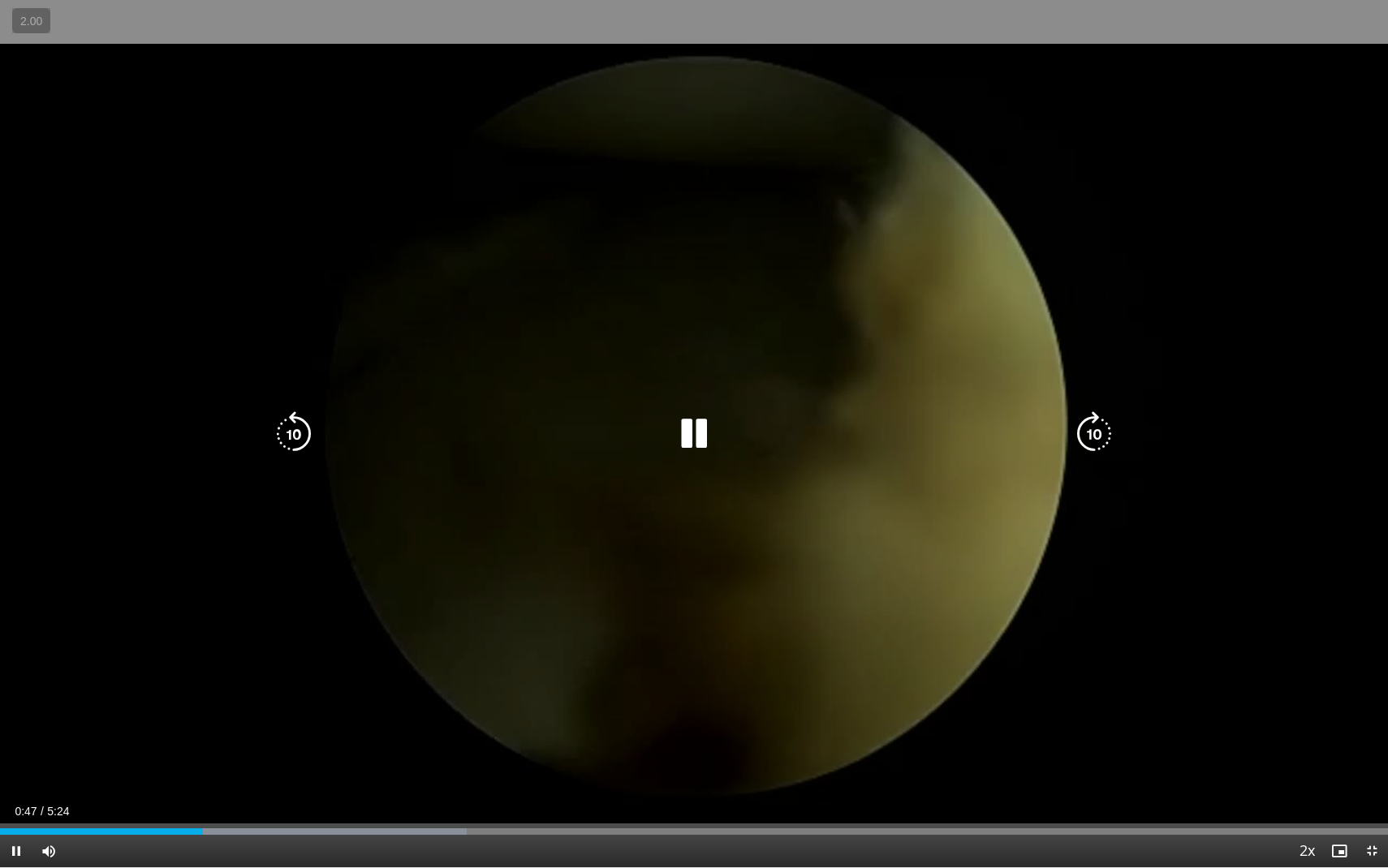
click at [720, 422] on div "Video Player" at bounding box center [694, 434] width 833 height 32
click at [692, 436] on icon "Video Player" at bounding box center [693, 434] width 45 height 45
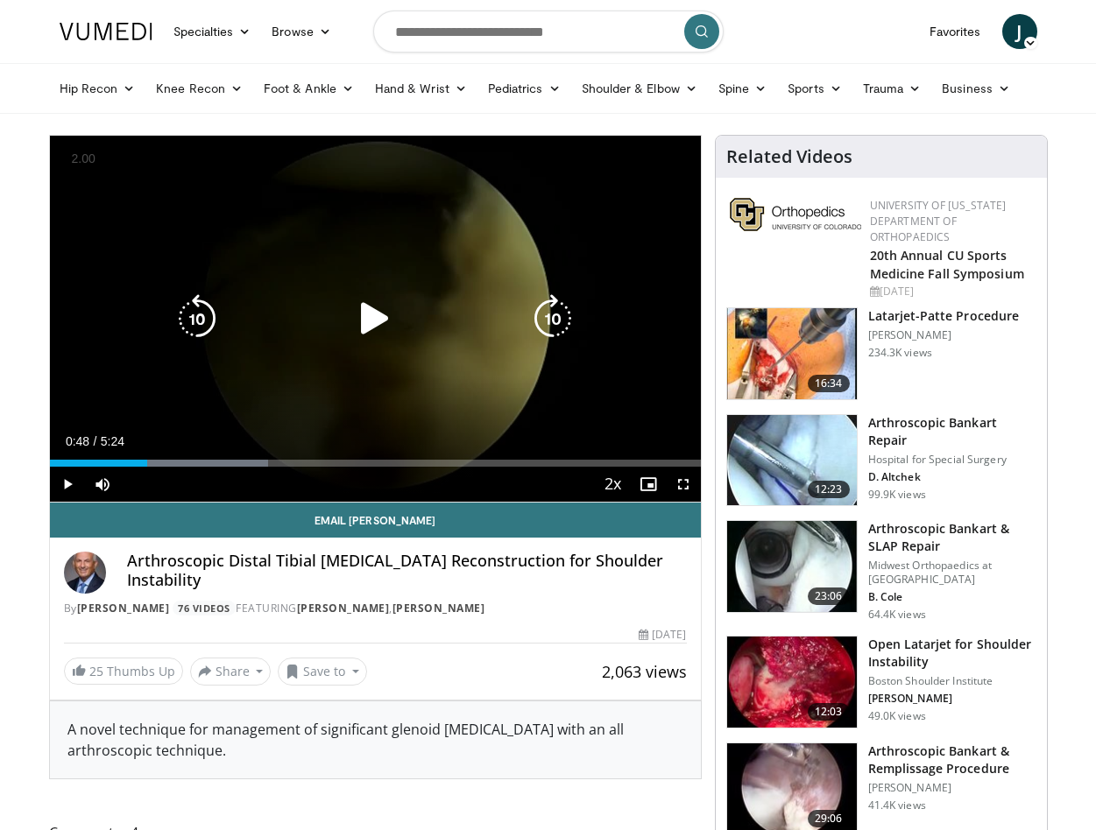
click at [461, 207] on div "10 seconds Tap to unmute" at bounding box center [375, 319] width 651 height 366
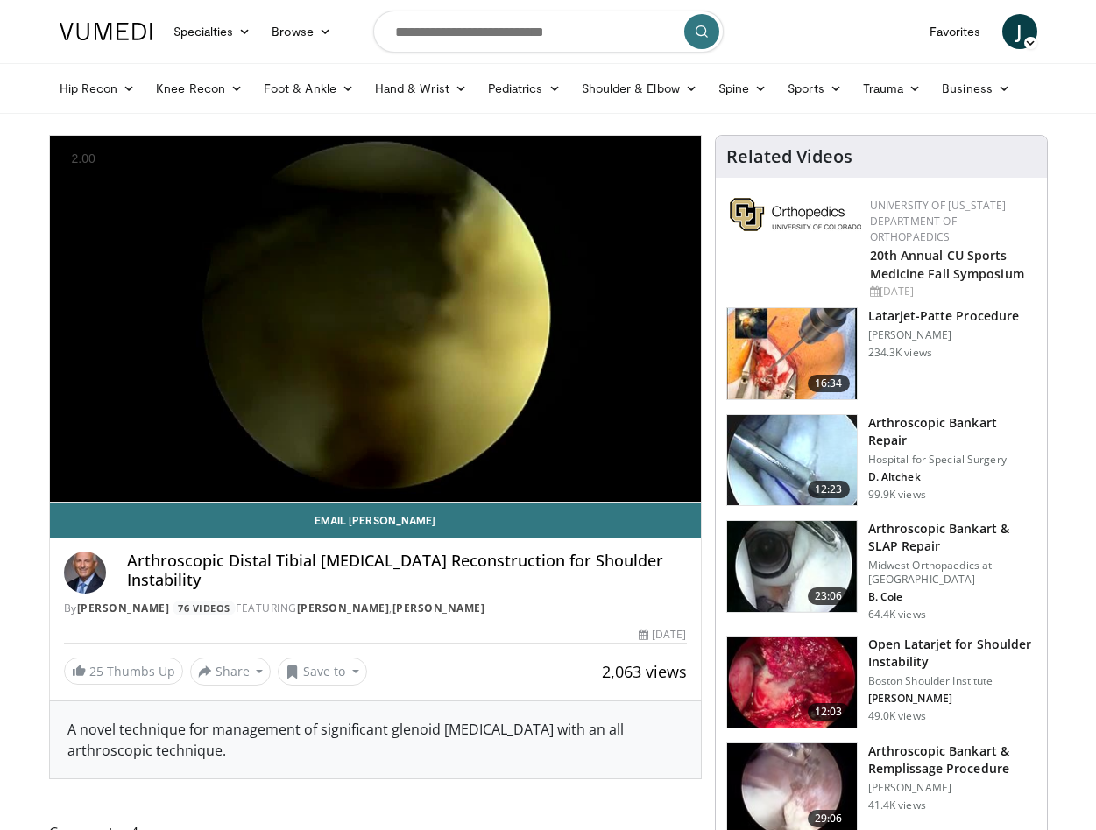
click at [682, 489] on span "Video Player" at bounding box center [683, 484] width 35 height 35
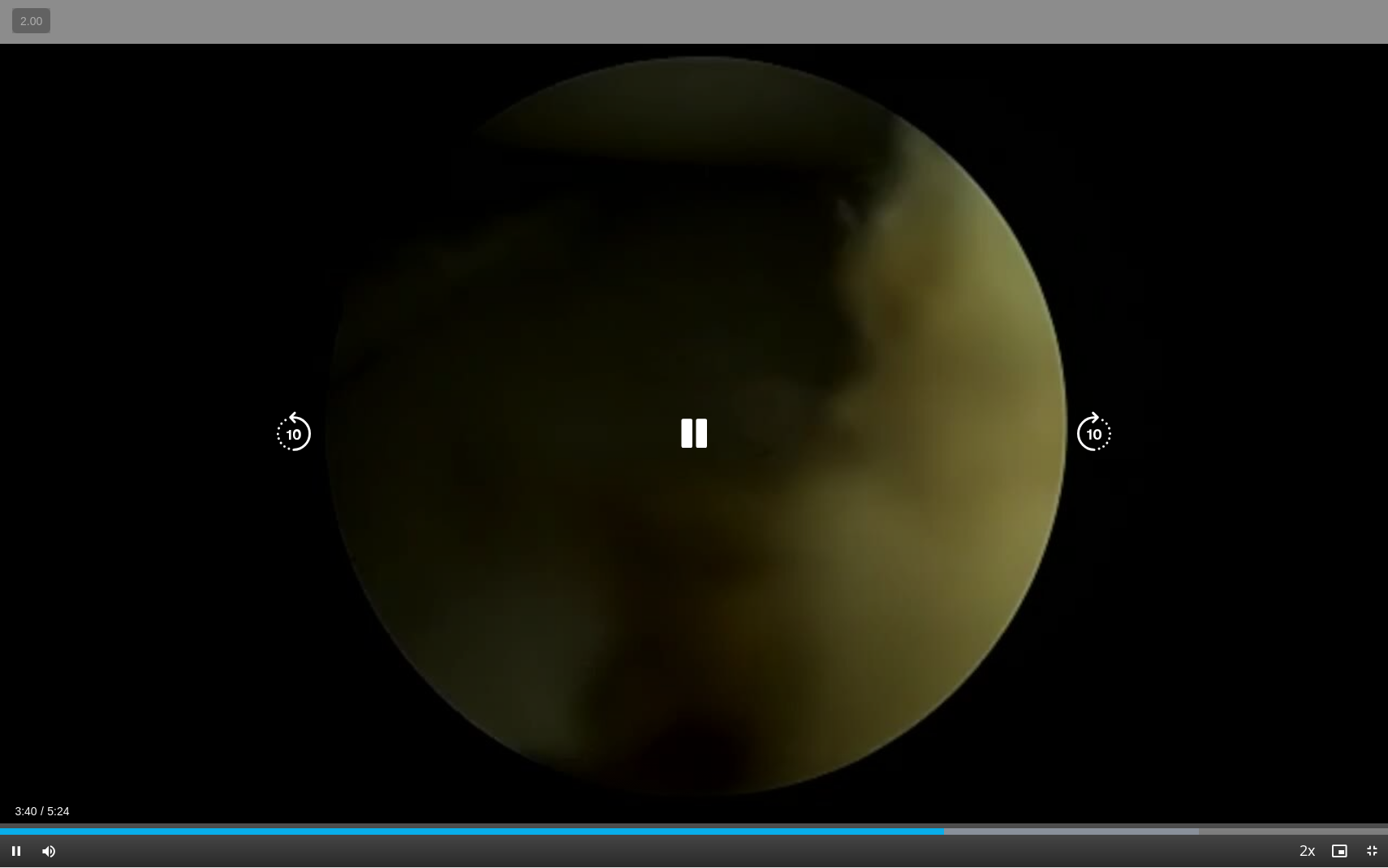
click at [675, 427] on icon "Video Player" at bounding box center [693, 434] width 45 height 45
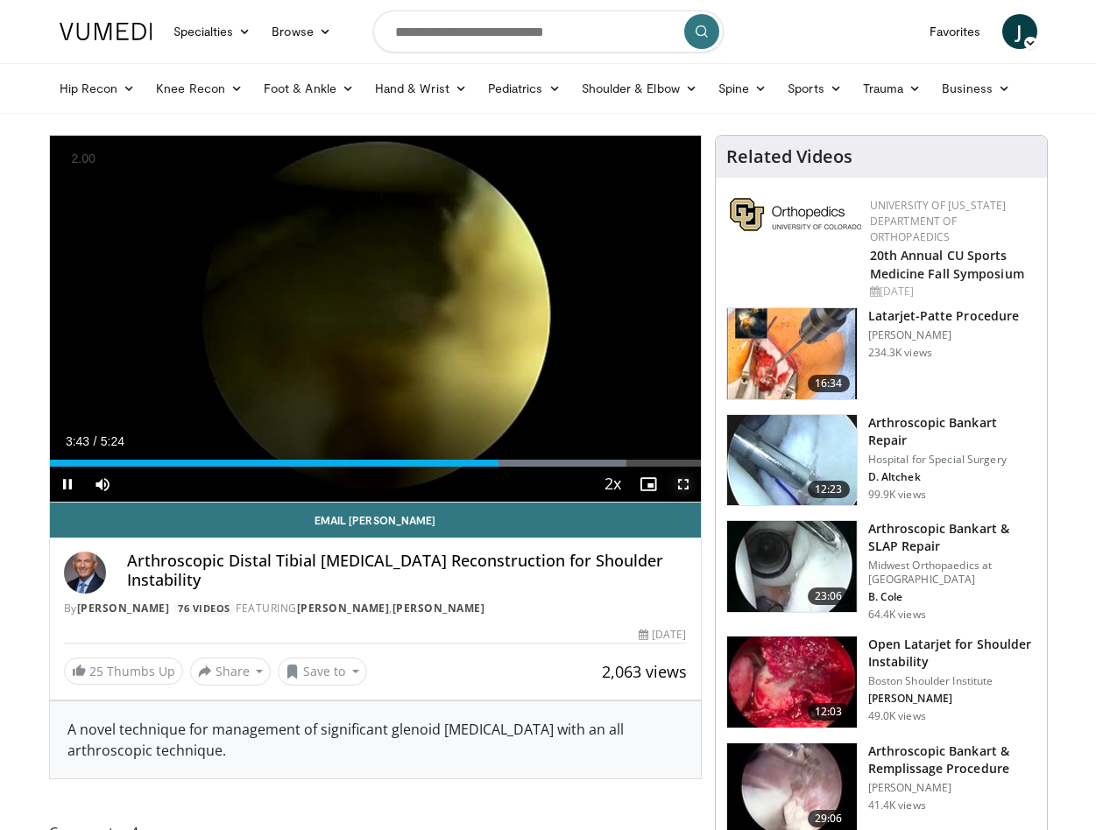
click at [688, 491] on span "Video Player" at bounding box center [683, 484] width 35 height 35
